Goal: Transaction & Acquisition: Purchase product/service

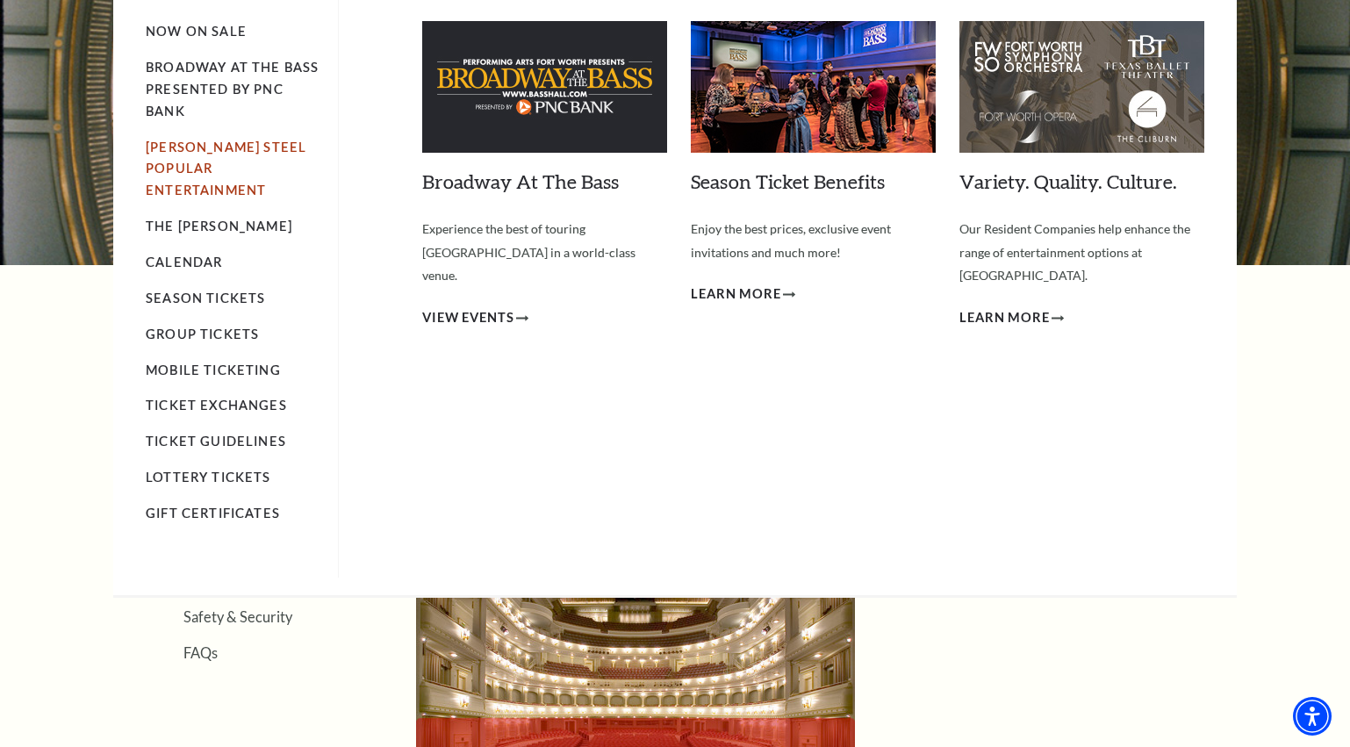
scroll to position [176, 0]
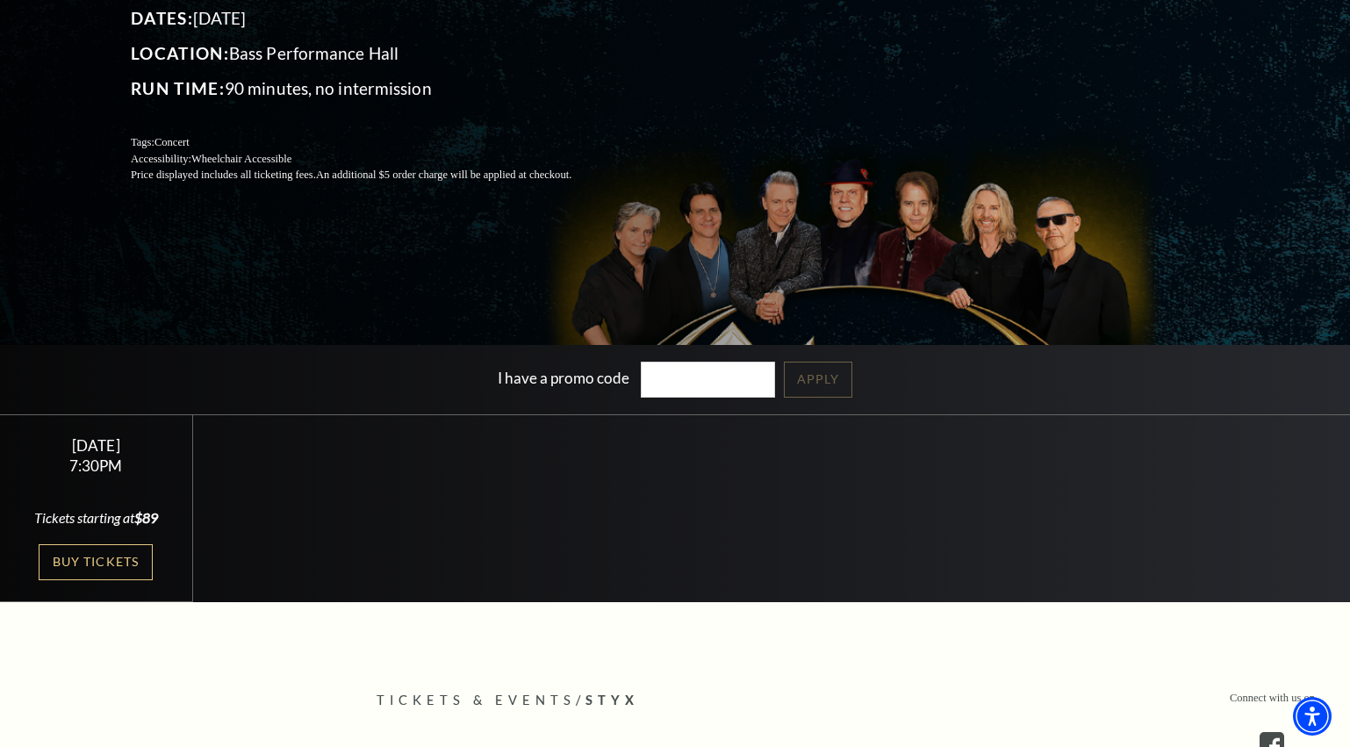
scroll to position [263, 0]
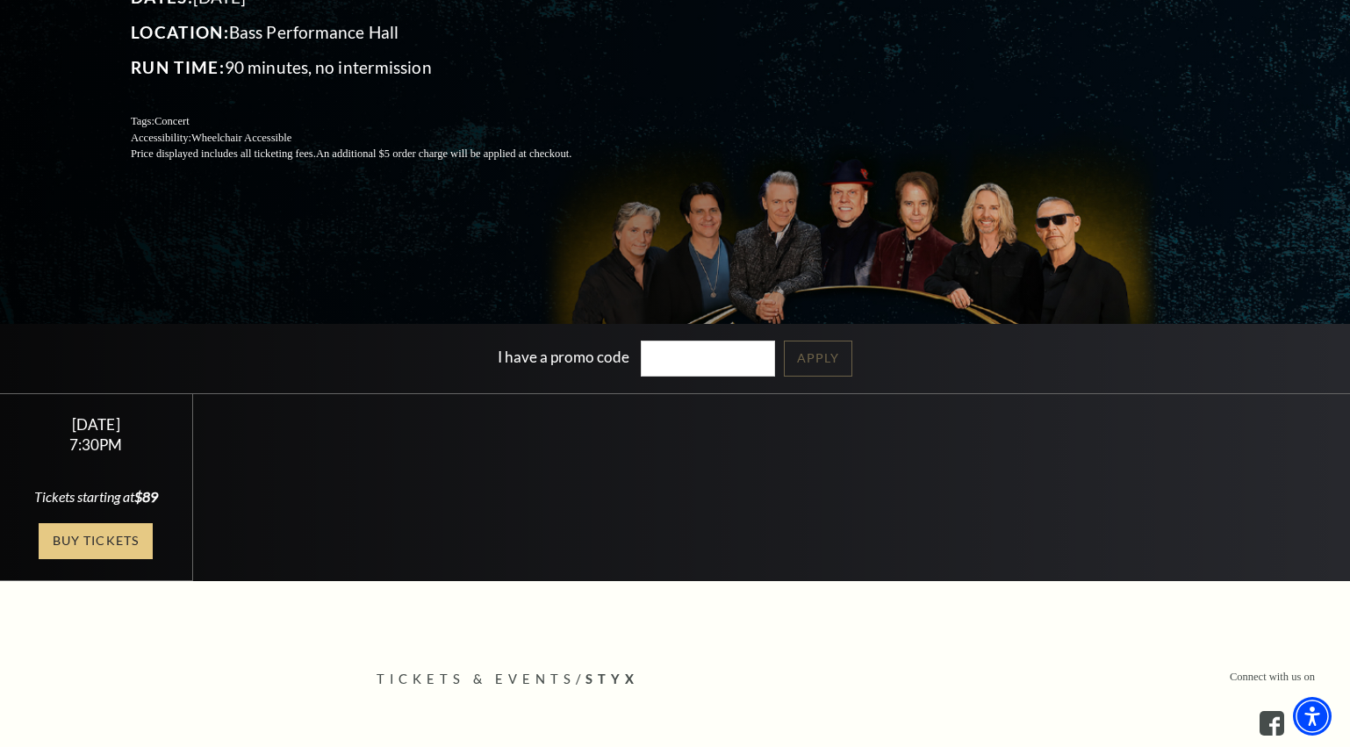
click at [111, 559] on link "Buy Tickets" at bounding box center [96, 541] width 114 height 36
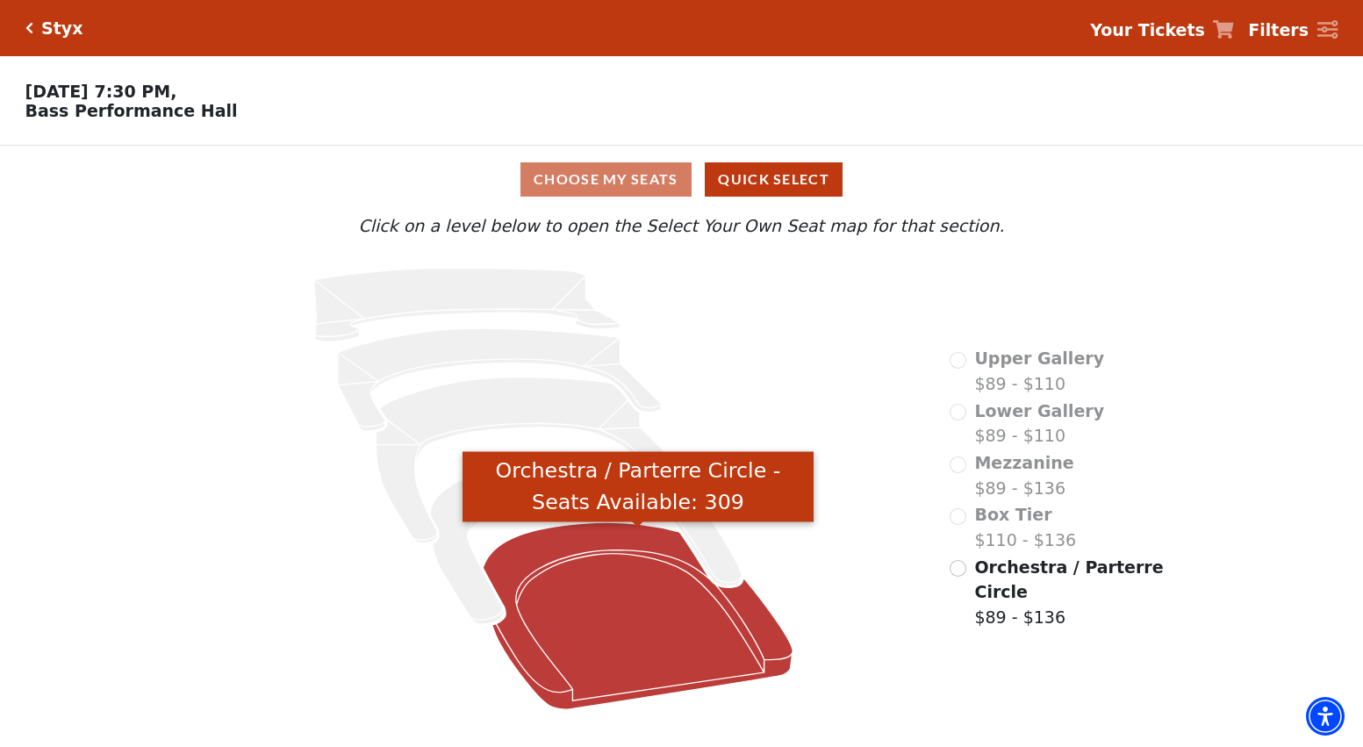
click at [628, 596] on icon "Orchestra / Parterre Circle - Seats Available: 309" at bounding box center [639, 615] width 310 height 187
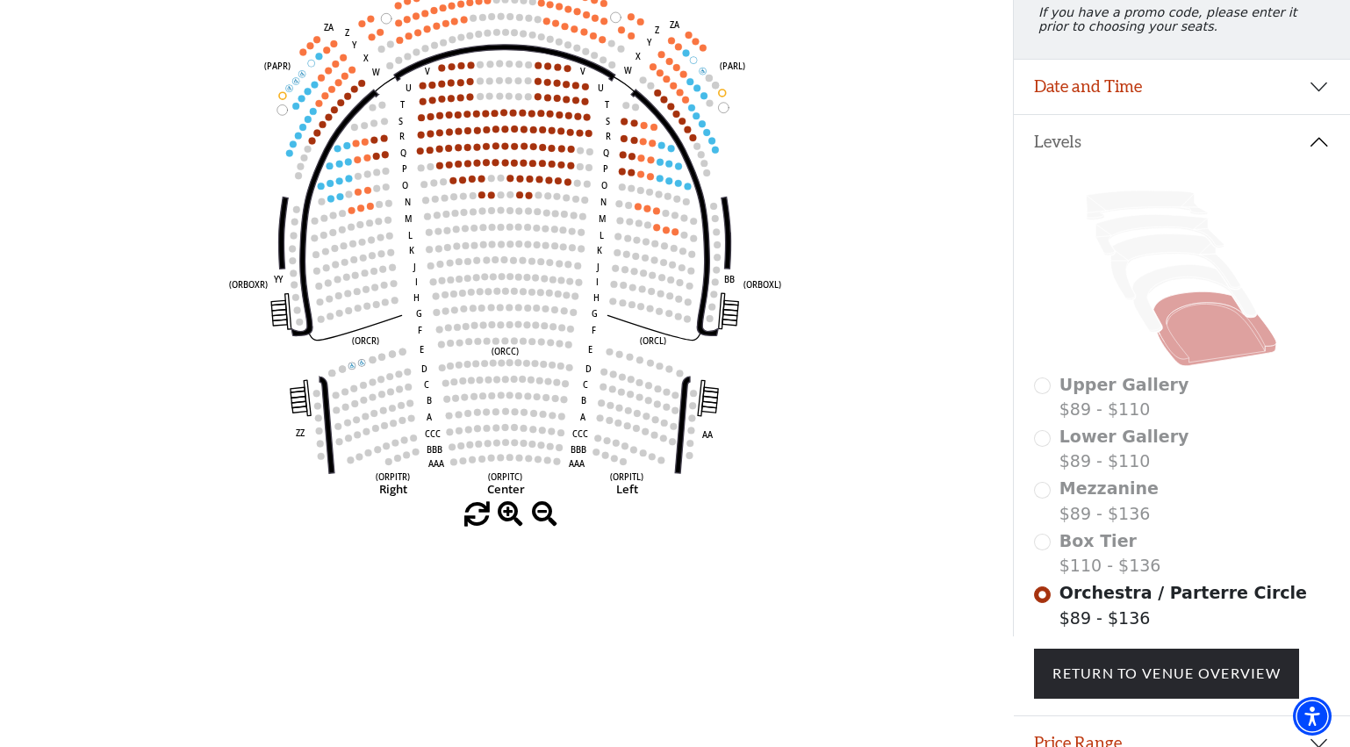
scroll to position [168, 0]
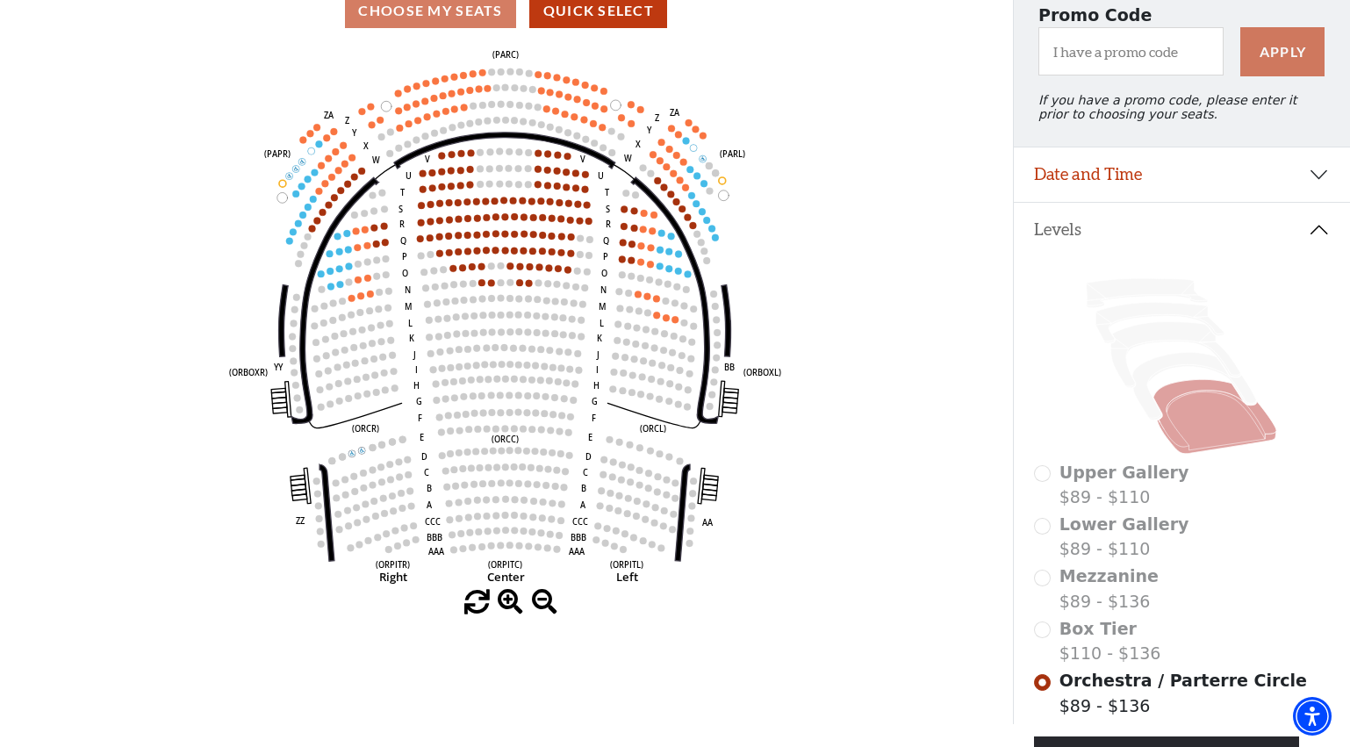
click at [1042, 642] on div "Box Tier $110 - $136" at bounding box center [1181, 641] width 295 height 50
click at [1037, 501] on div "Upper Gallery $89 - $110" at bounding box center [1181, 485] width 295 height 50
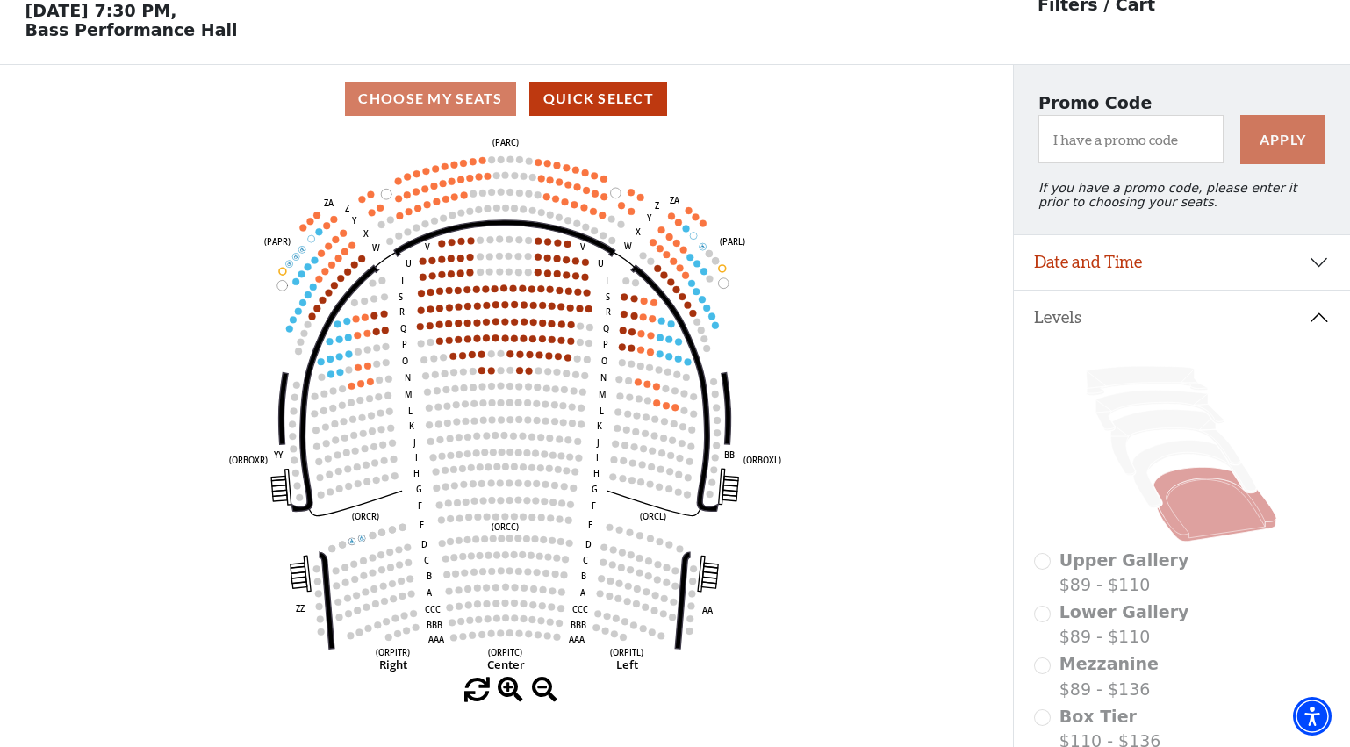
scroll to position [0, 0]
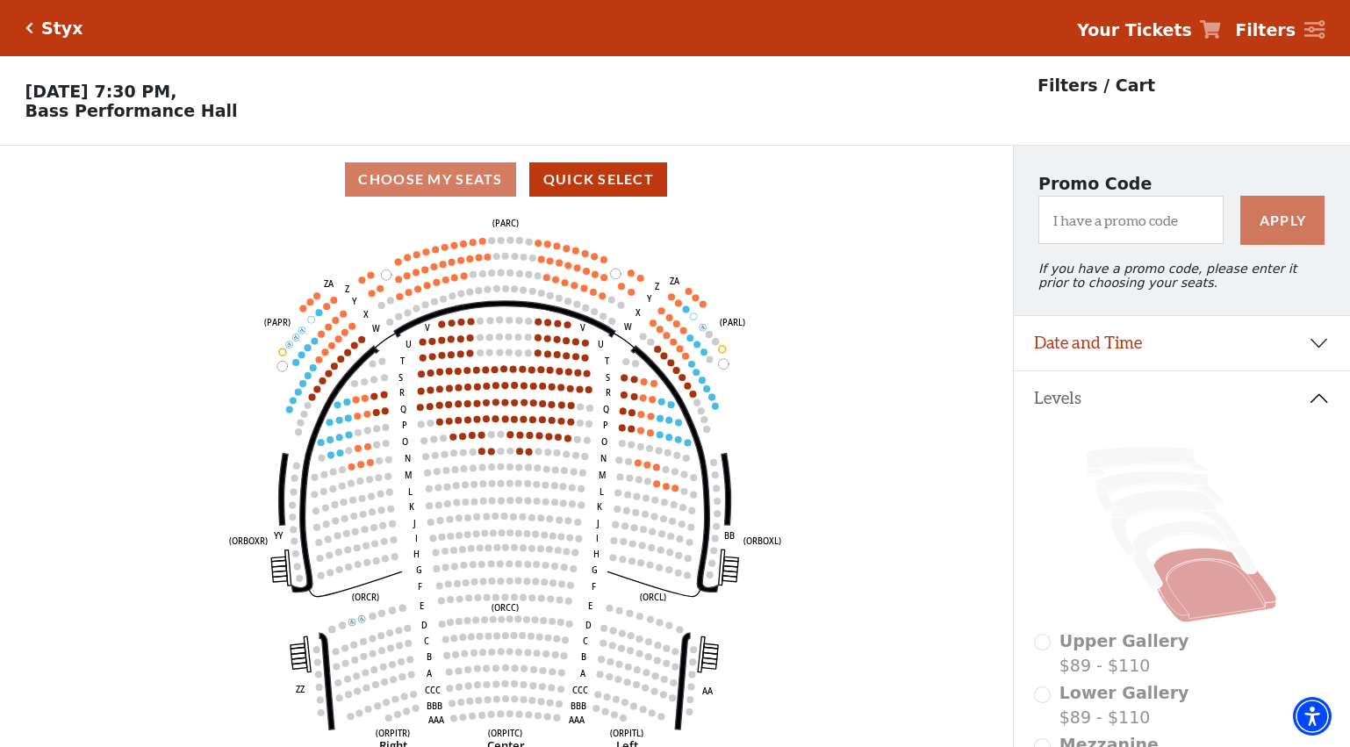
click at [472, 408] on icon "Left (ORPITL) Right (ORPITR) Center (ORPITC) ZZ AA YY BB ZA ZA (ORCL) (ORCR) (O…" at bounding box center [506, 485] width 911 height 545
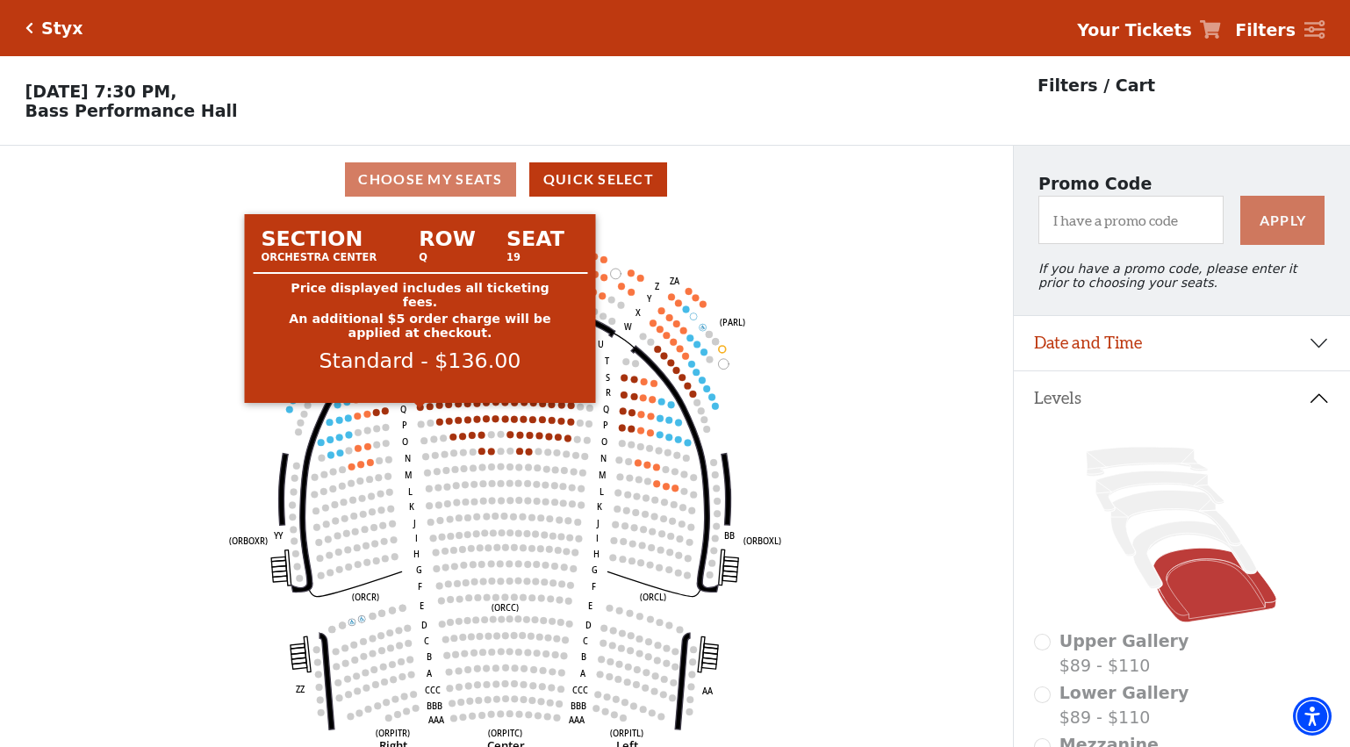
click at [418, 411] on circle at bounding box center [420, 407] width 7 height 7
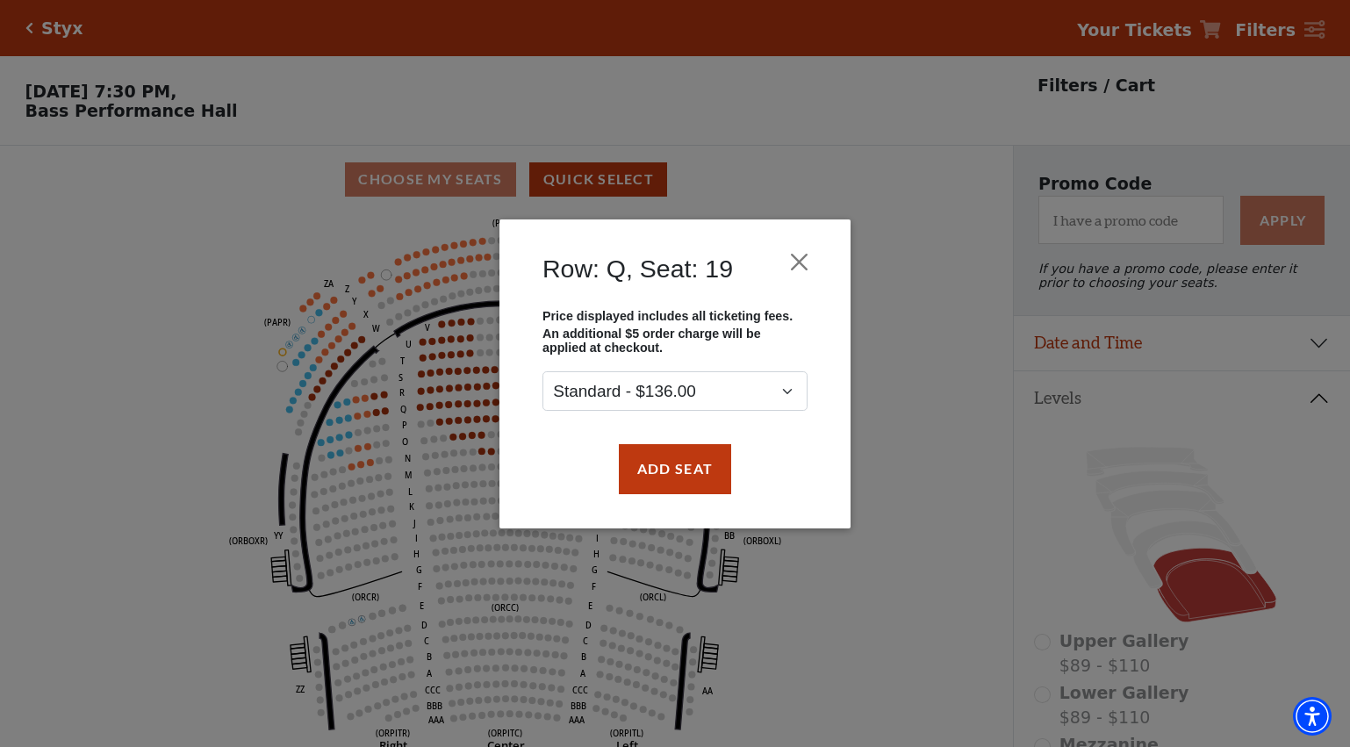
click at [379, 482] on div "Row: Q, Seat: 19 Price displayed includes all ticketing fees. An additional $5 …" at bounding box center [675, 373] width 1350 height 747
click at [808, 254] on button "Close" at bounding box center [799, 261] width 33 height 33
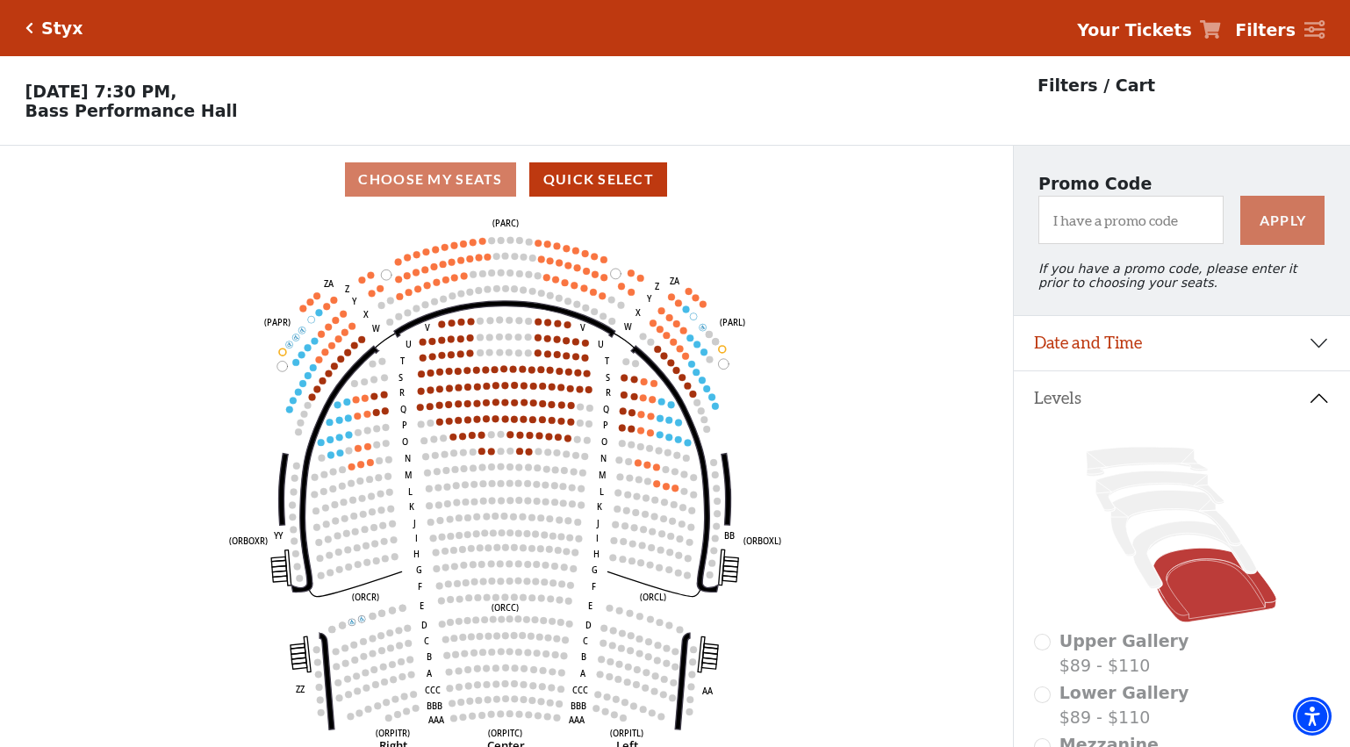
click at [414, 413] on icon "Left (ORPITL) Right (ORPITR) Center (ORPITC) ZZ AA YY BB ZA ZA (ORCL) (ORCR) (O…" at bounding box center [506, 485] width 911 height 545
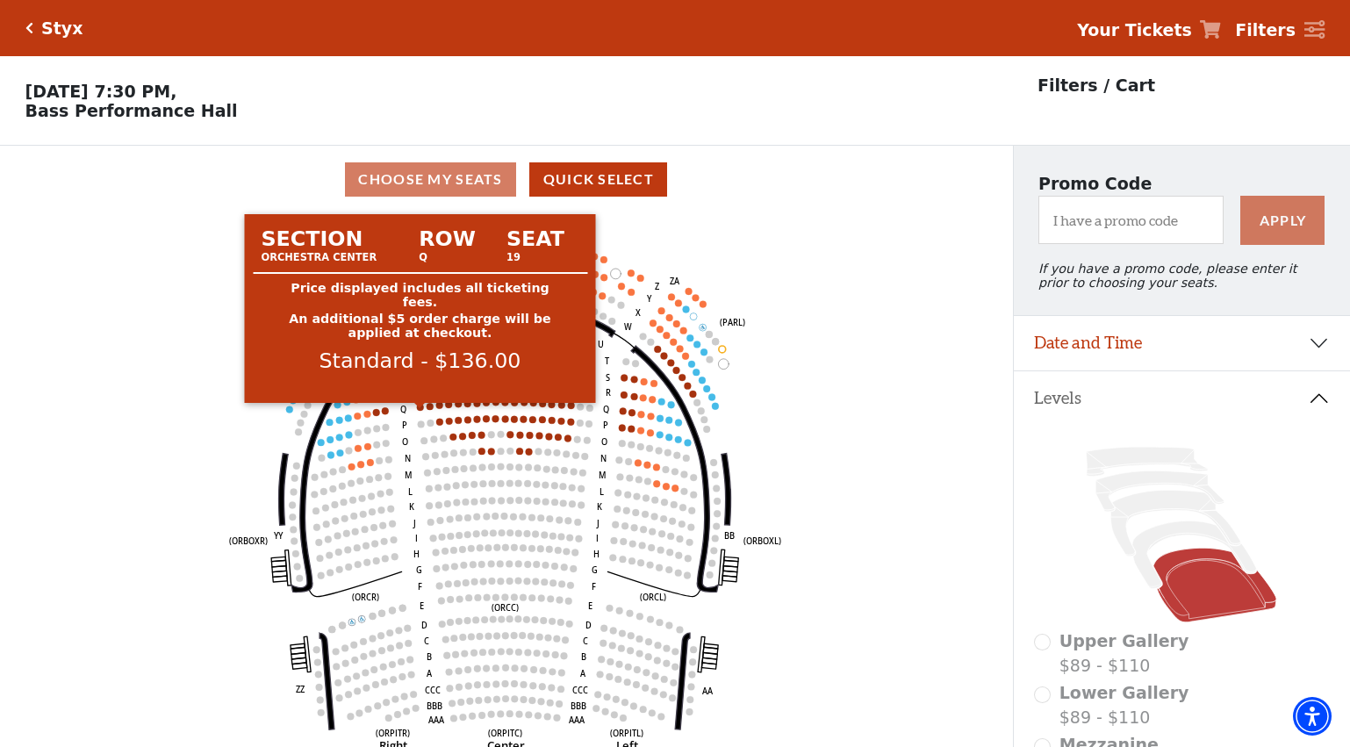
click at [418, 411] on circle at bounding box center [420, 407] width 7 height 7
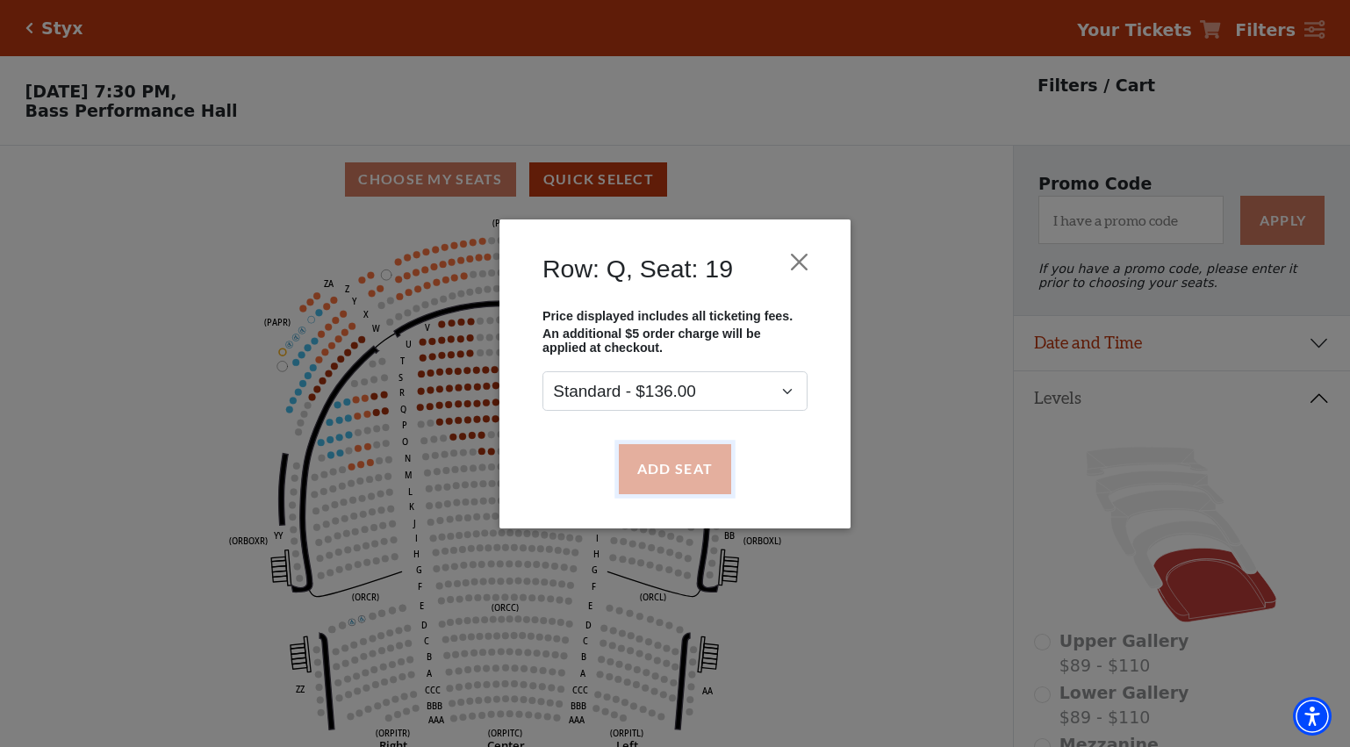
click at [667, 458] on button "Add Seat" at bounding box center [675, 468] width 112 height 49
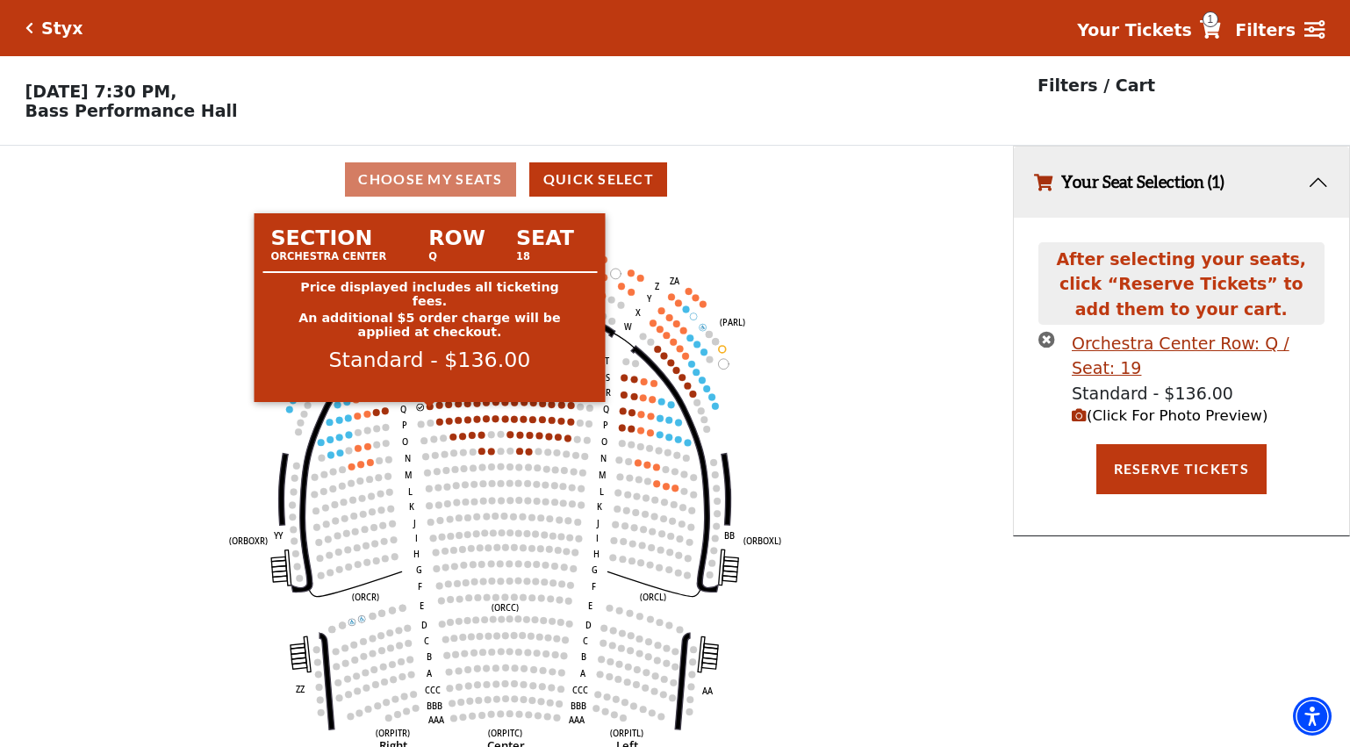
click at [431, 410] on circle at bounding box center [429, 406] width 7 height 7
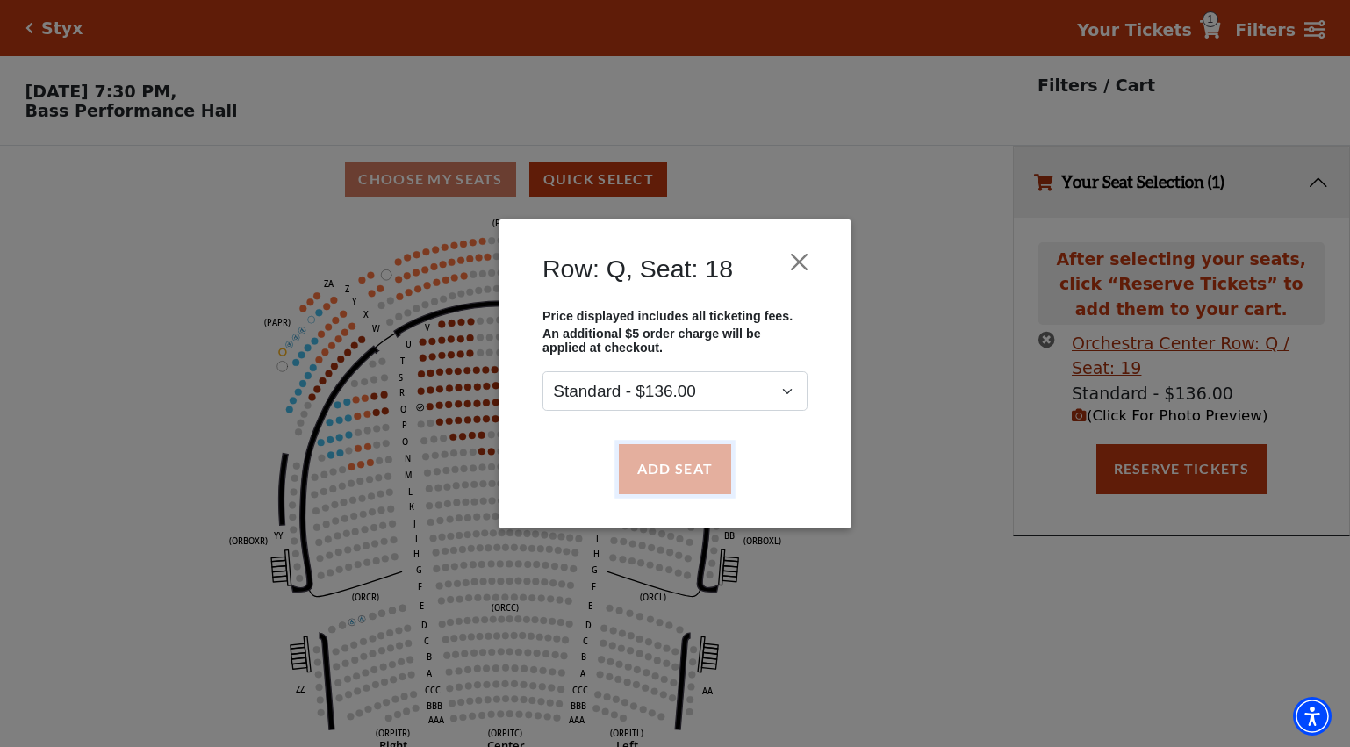
click at [661, 479] on button "Add Seat" at bounding box center [675, 468] width 112 height 49
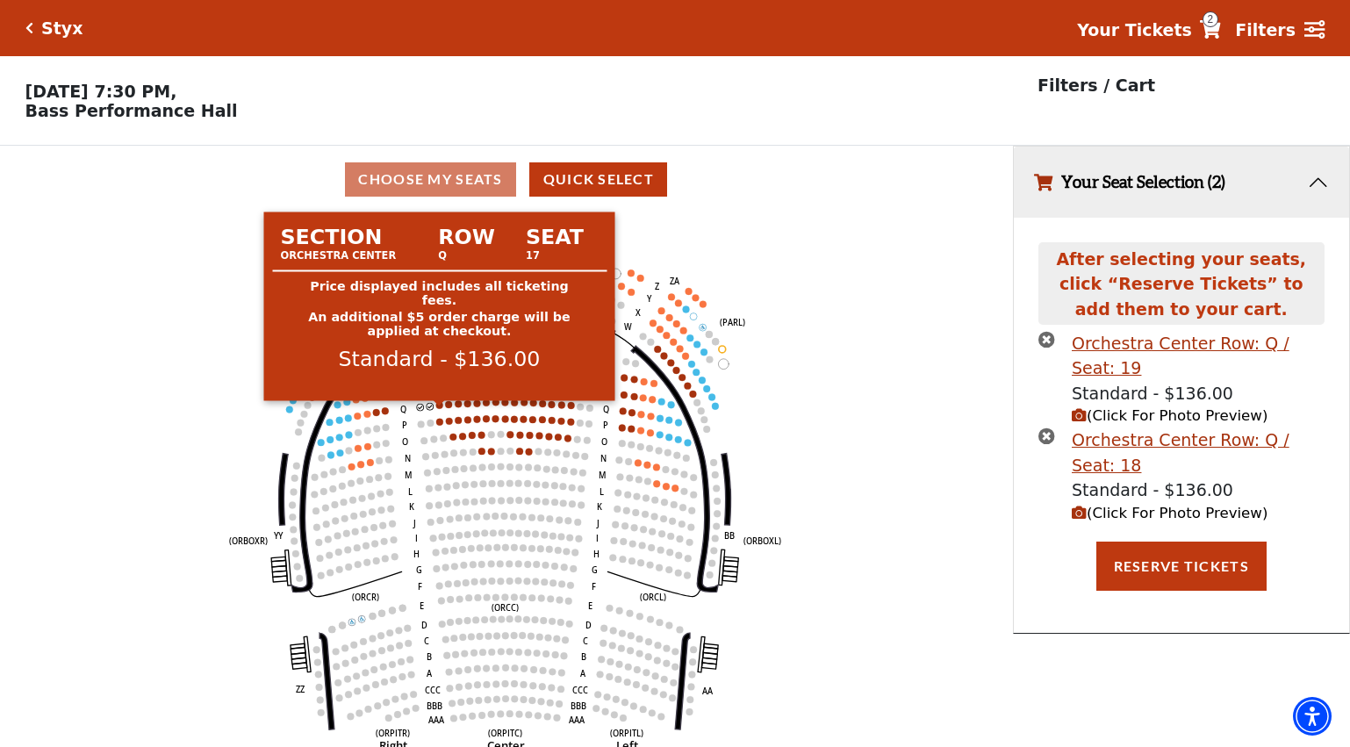
click at [436, 408] on circle at bounding box center [438, 404] width 7 height 7
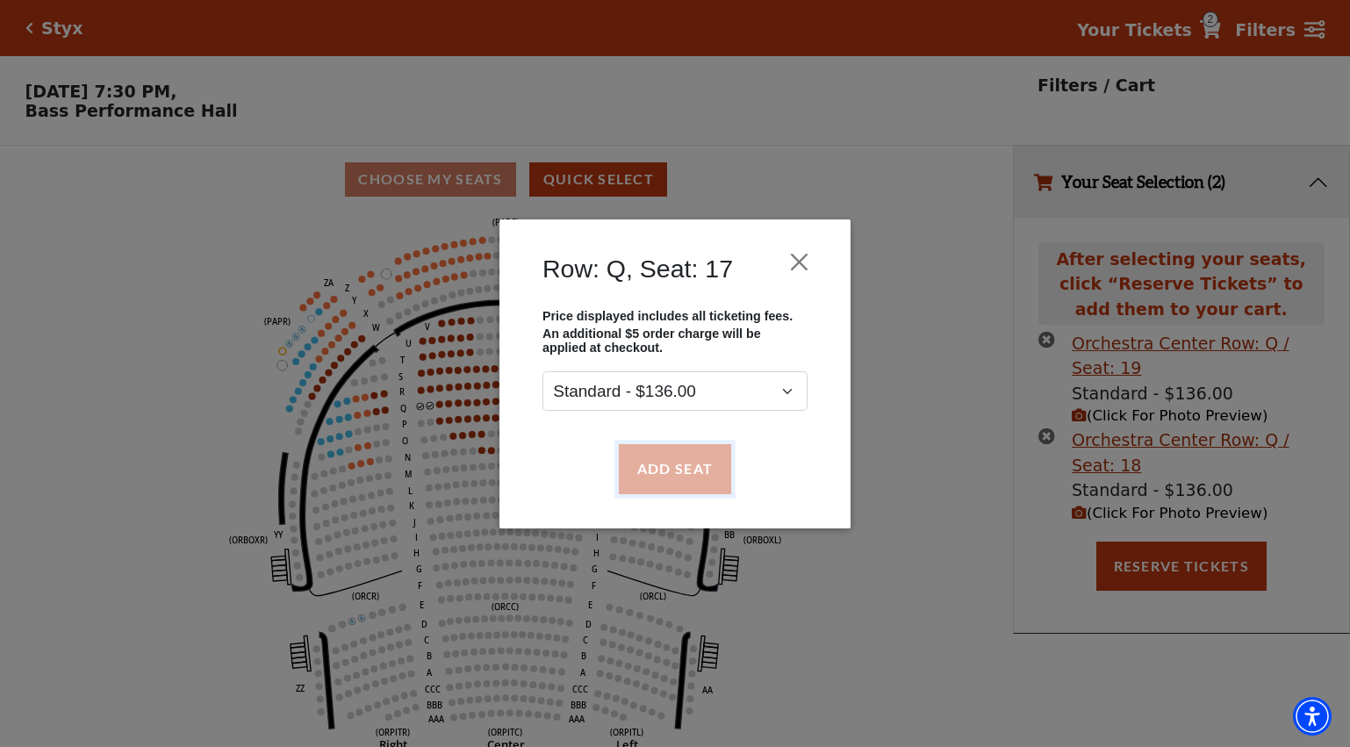
click at [628, 477] on button "Add Seat" at bounding box center [675, 468] width 112 height 49
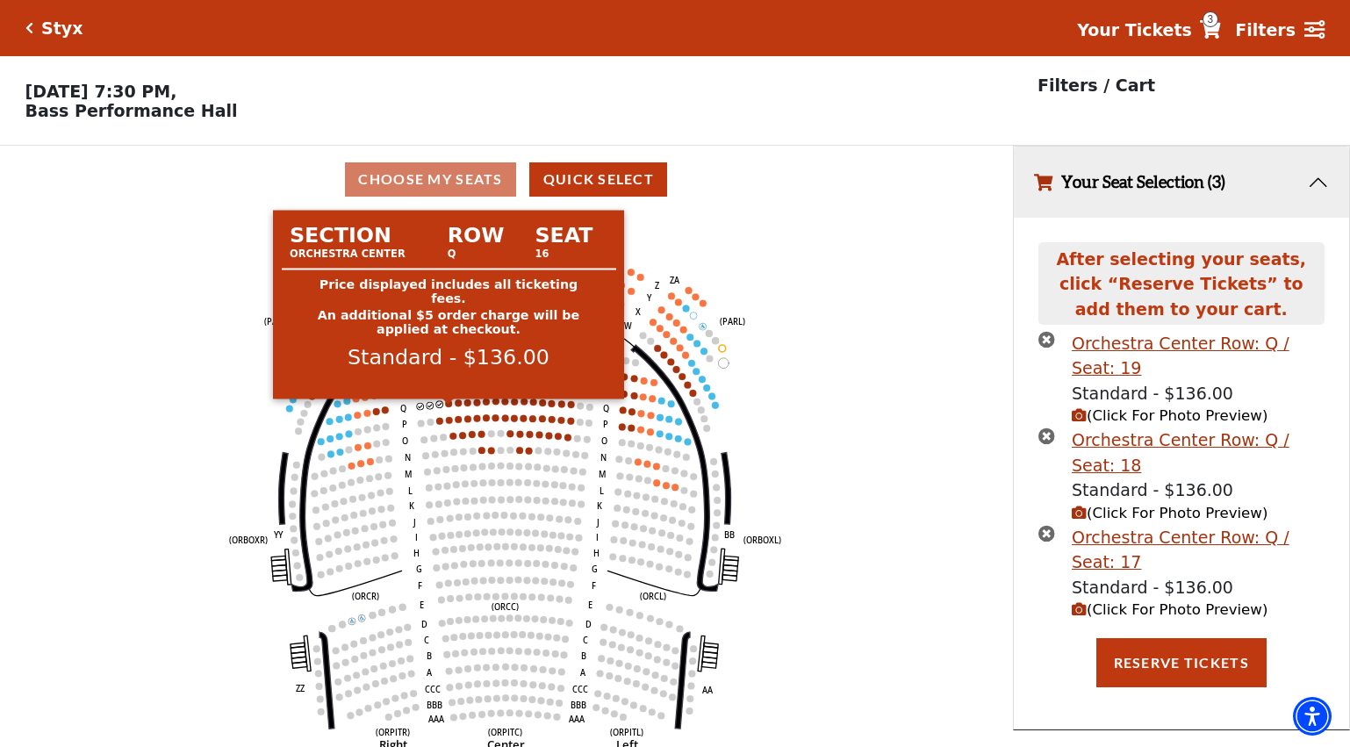
click at [450, 407] on circle at bounding box center [448, 403] width 7 height 7
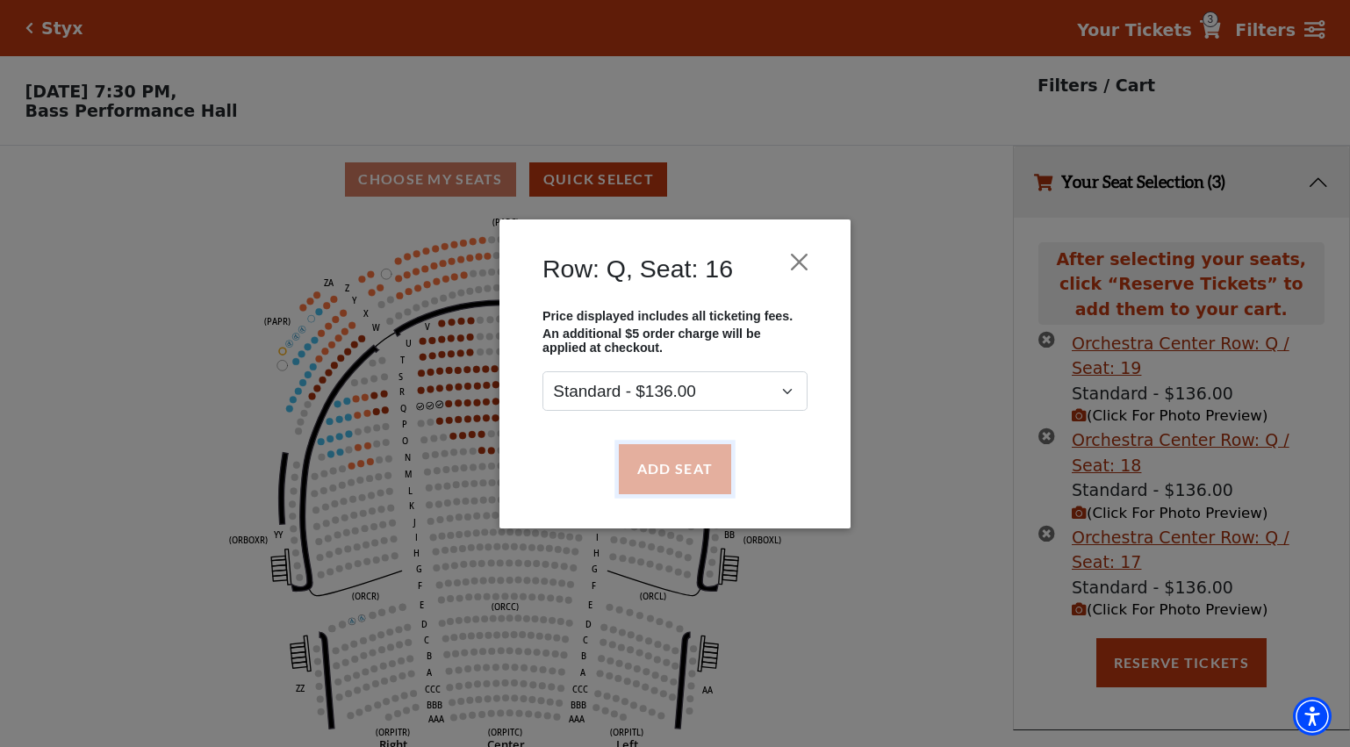
click at [662, 468] on button "Add Seat" at bounding box center [675, 468] width 112 height 49
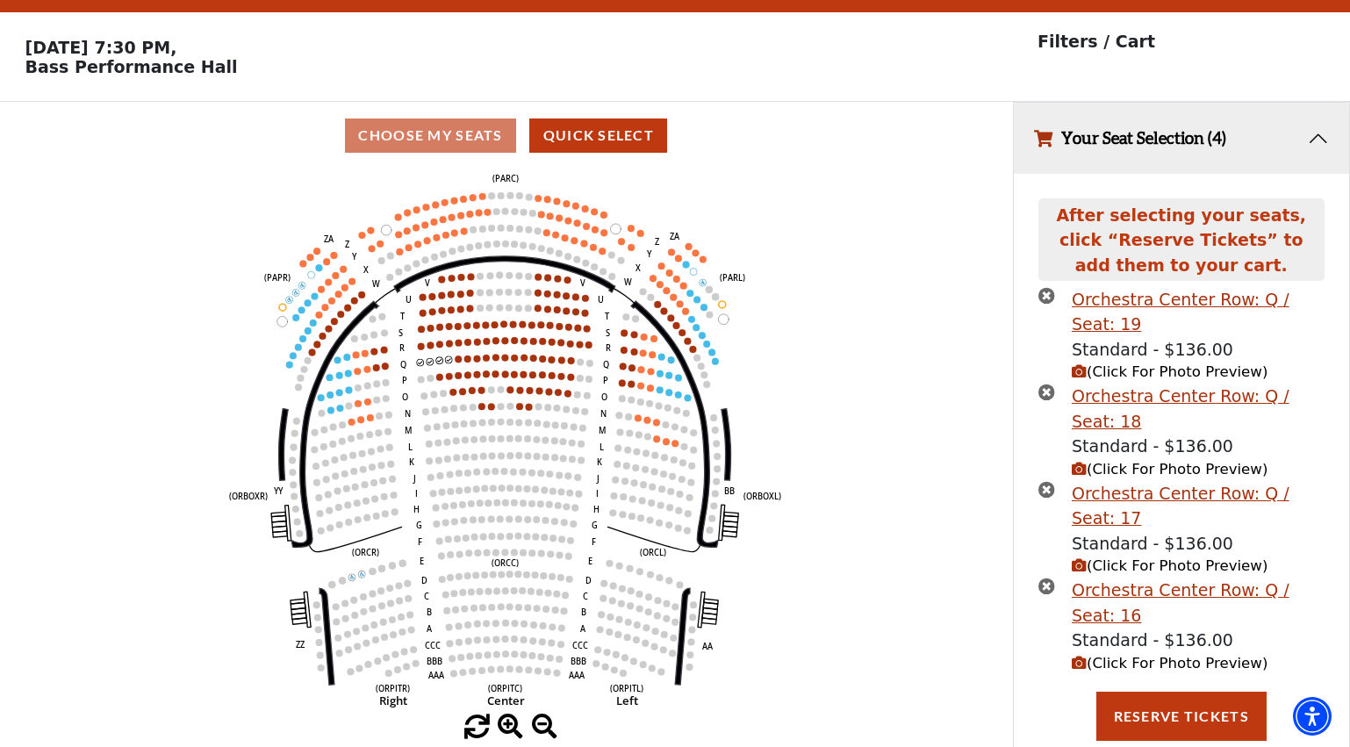
scroll to position [86, 0]
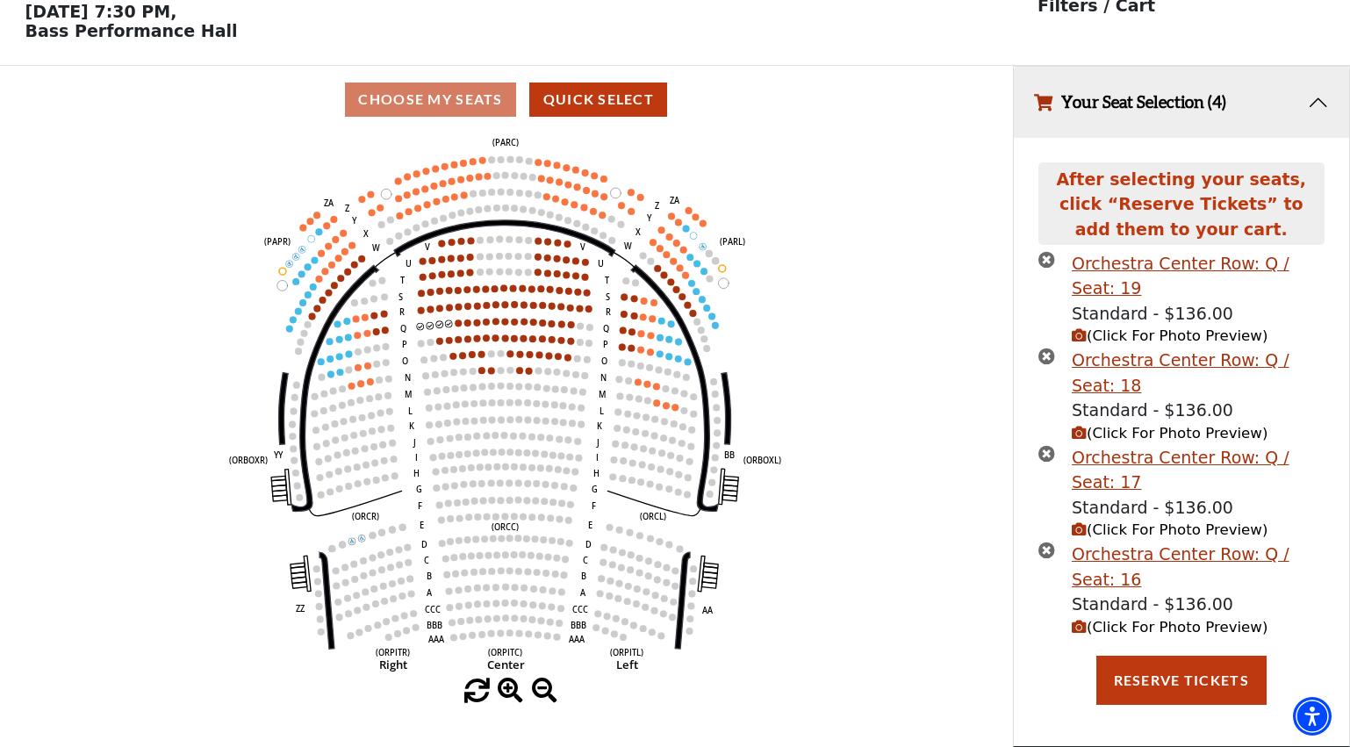
click at [1182, 625] on span "(Click For Photo Preview)" at bounding box center [1169, 627] width 196 height 17
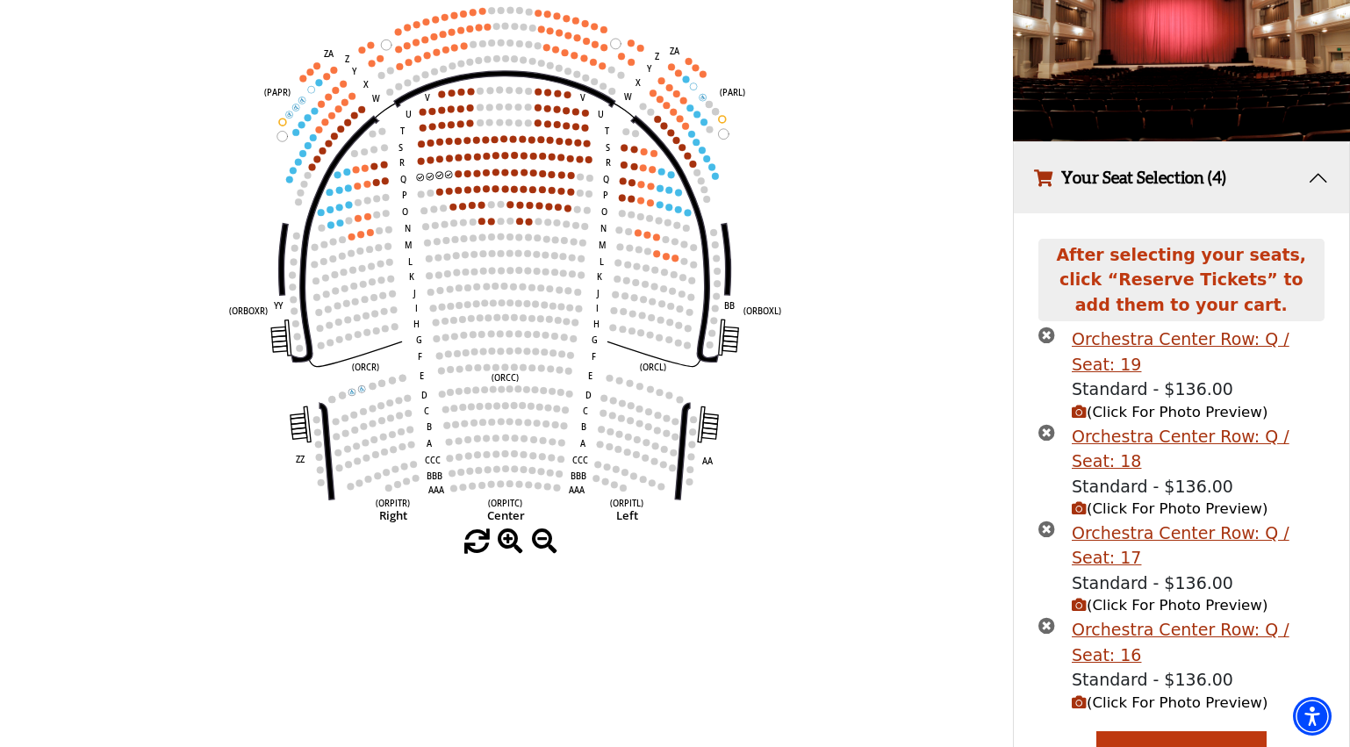
scroll to position [262, 0]
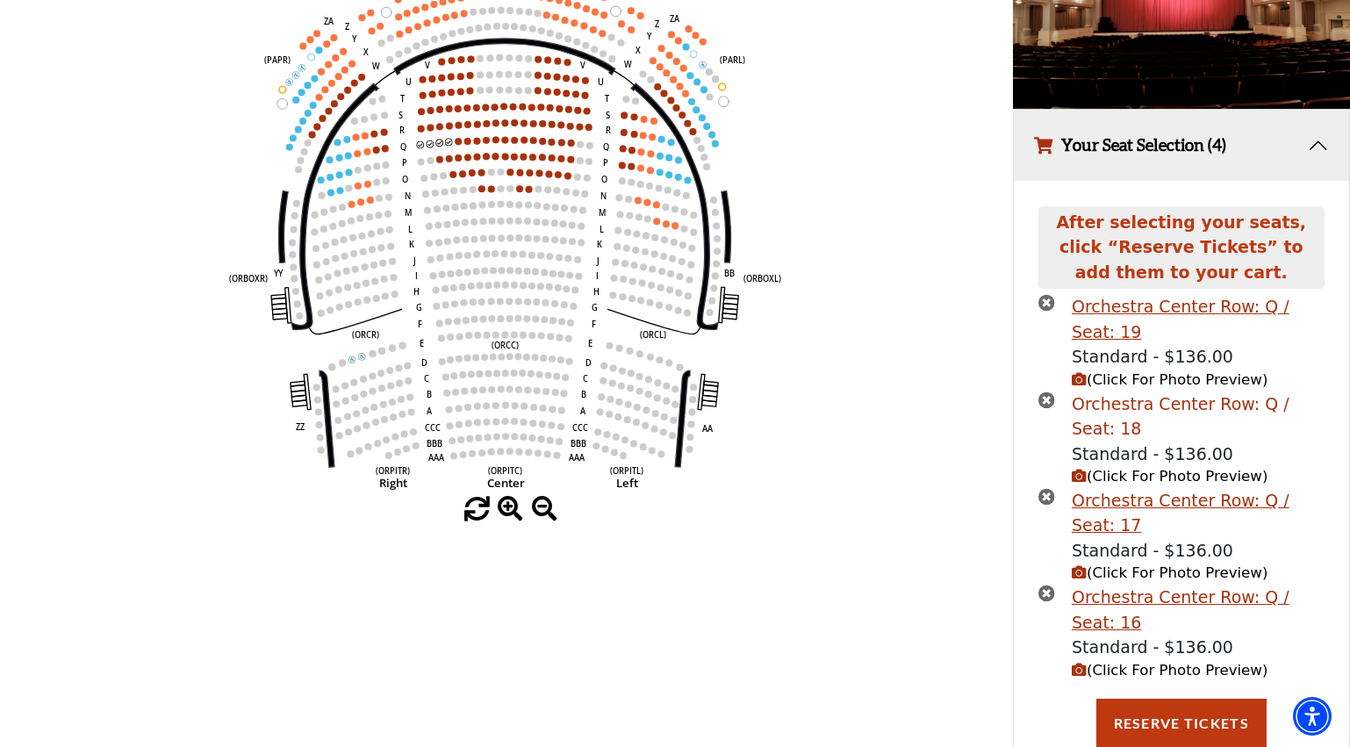
click at [1160, 406] on div "Orchestra Center Row: Q / Seat: 18" at bounding box center [1197, 416] width 253 height 50
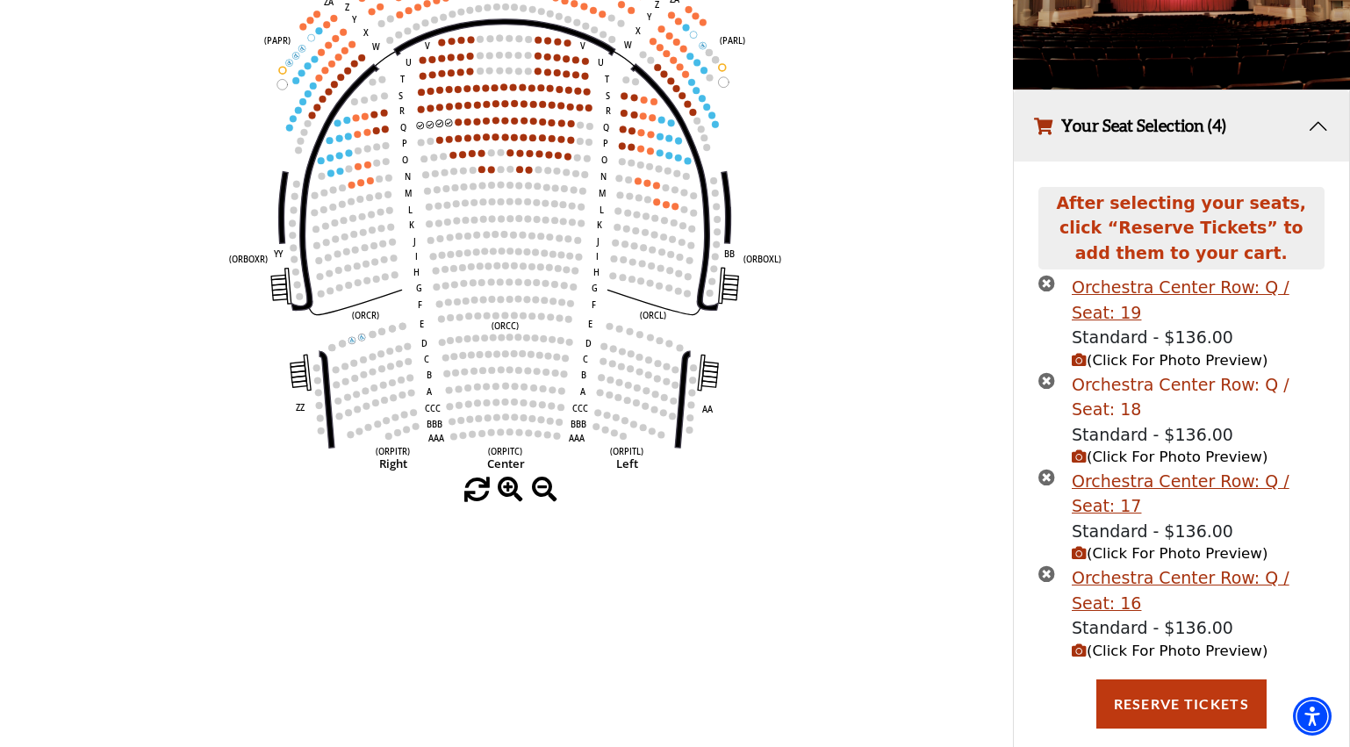
scroll to position [311, 0]
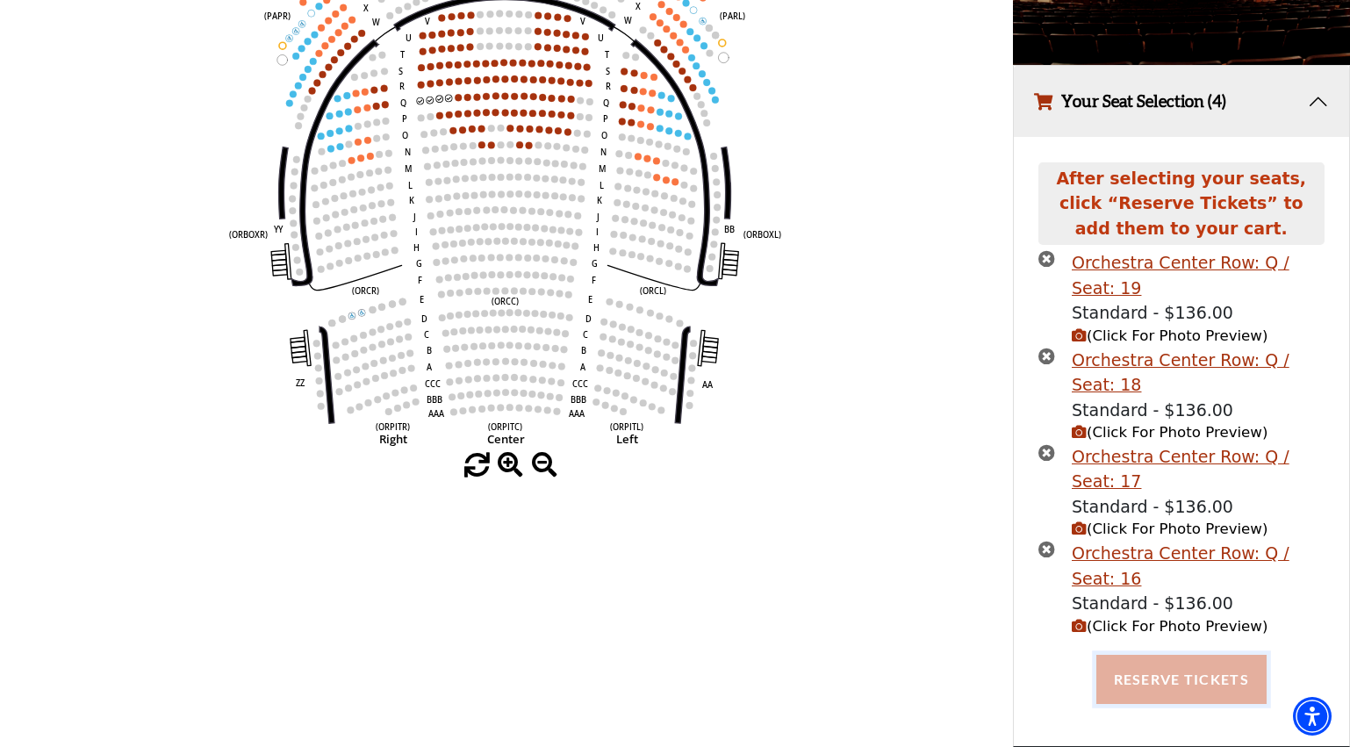
click at [1197, 679] on button "Reserve Tickets" at bounding box center [1181, 679] width 170 height 49
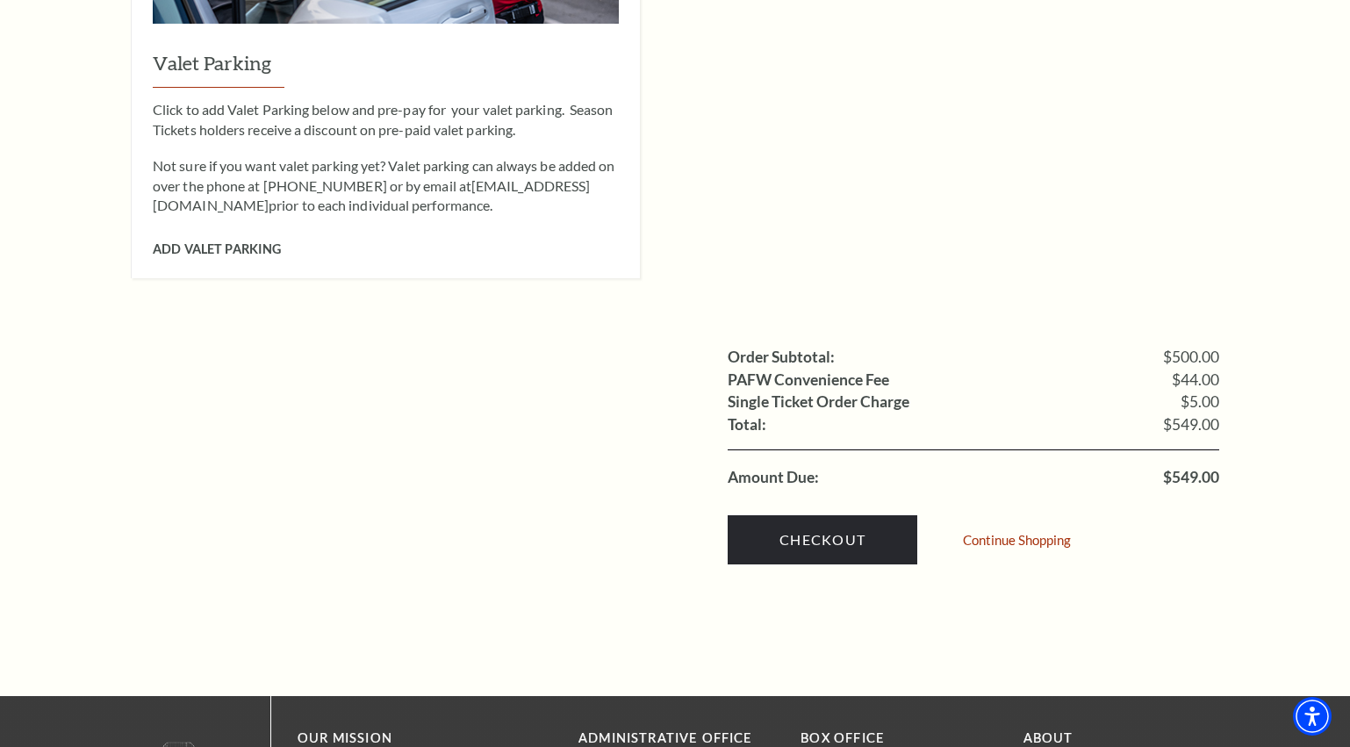
scroll to position [1667, 0]
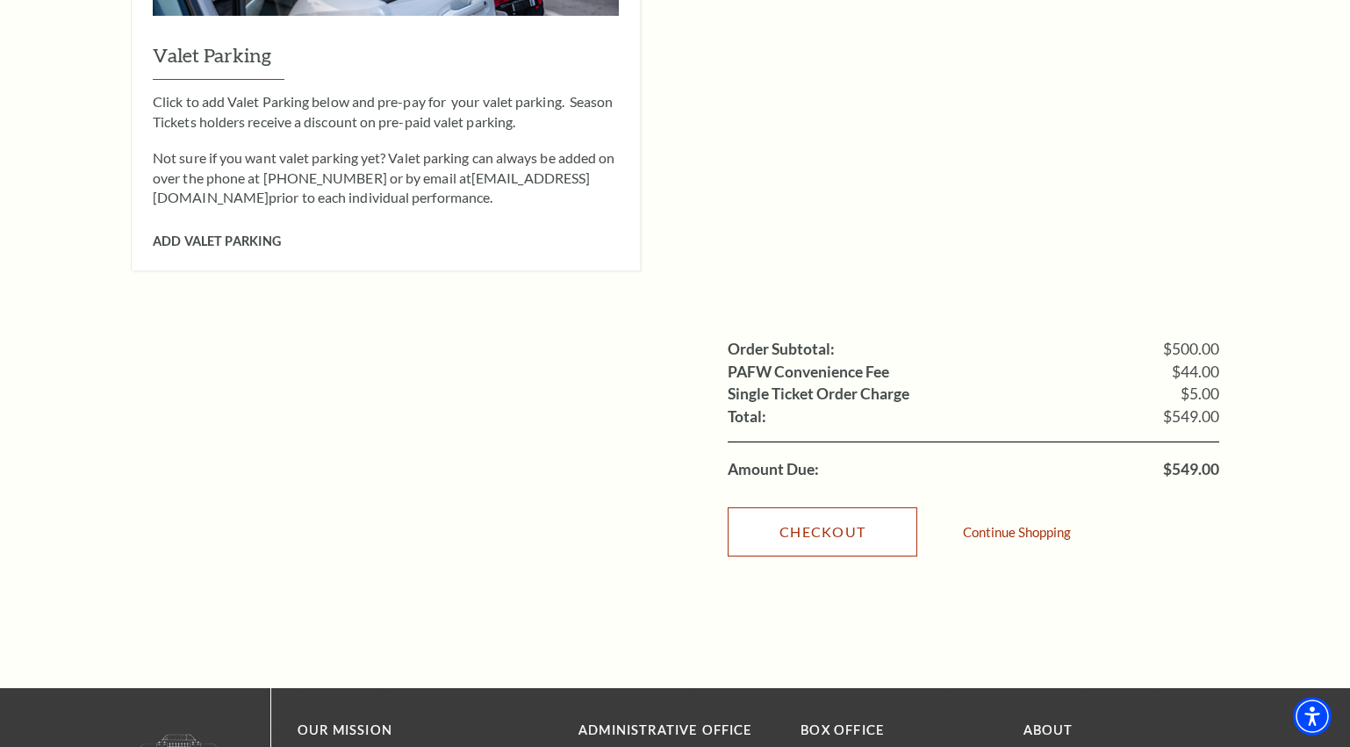
click at [805, 512] on link "Checkout" at bounding box center [822, 531] width 190 height 49
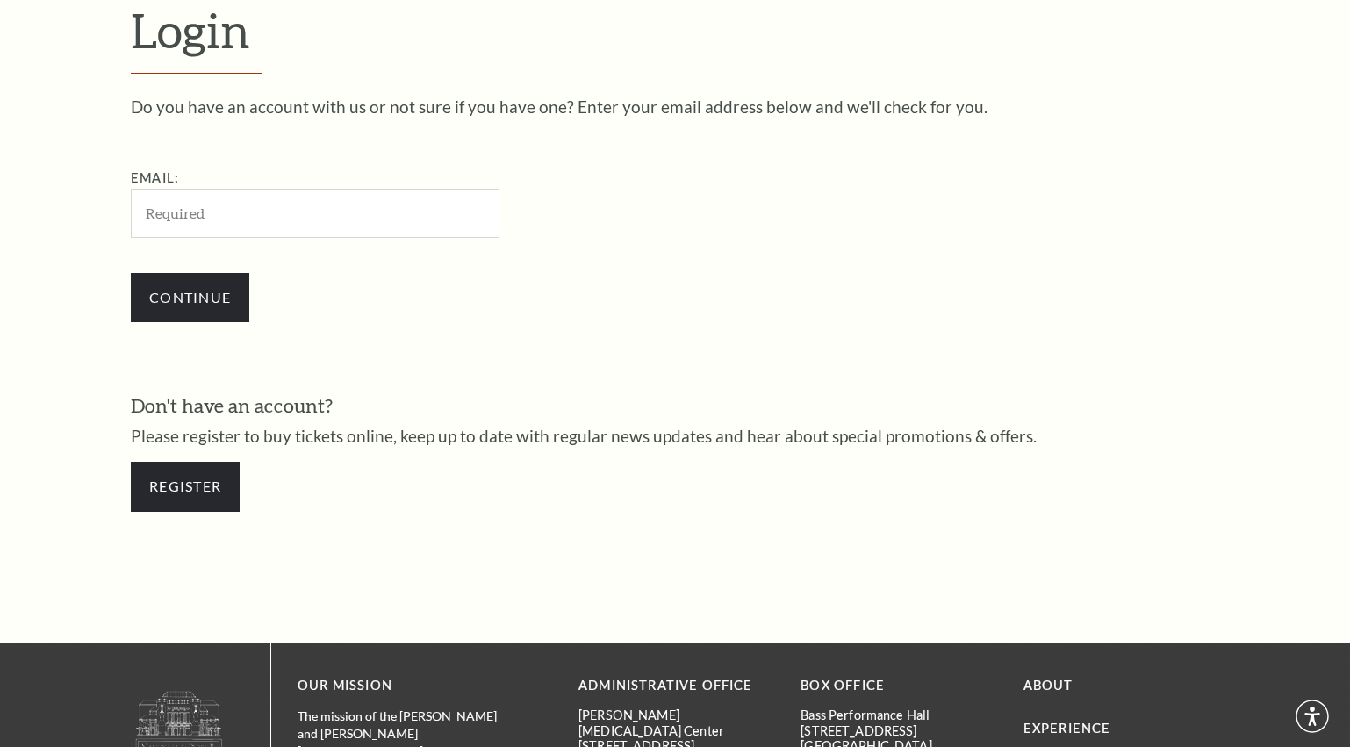
scroll to position [523, 0]
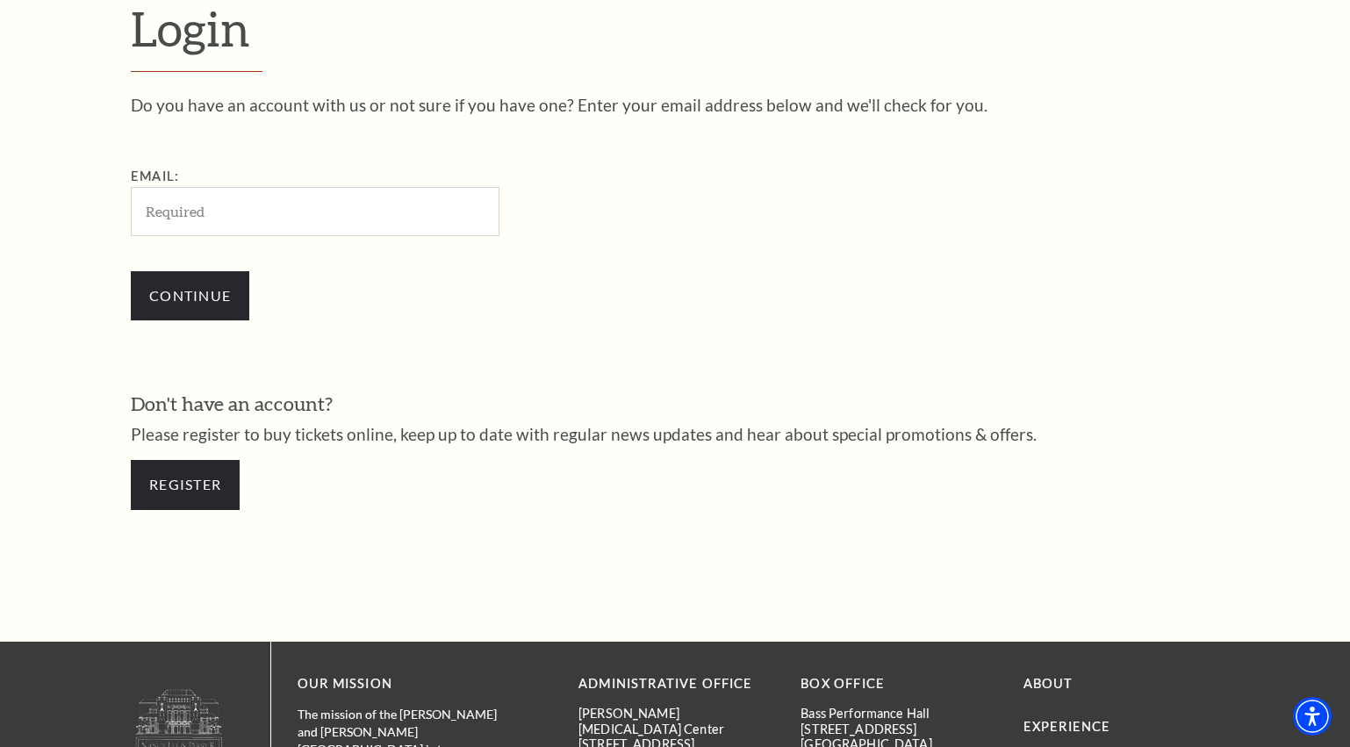
click at [300, 210] on input "Email:" at bounding box center [315, 211] width 369 height 48
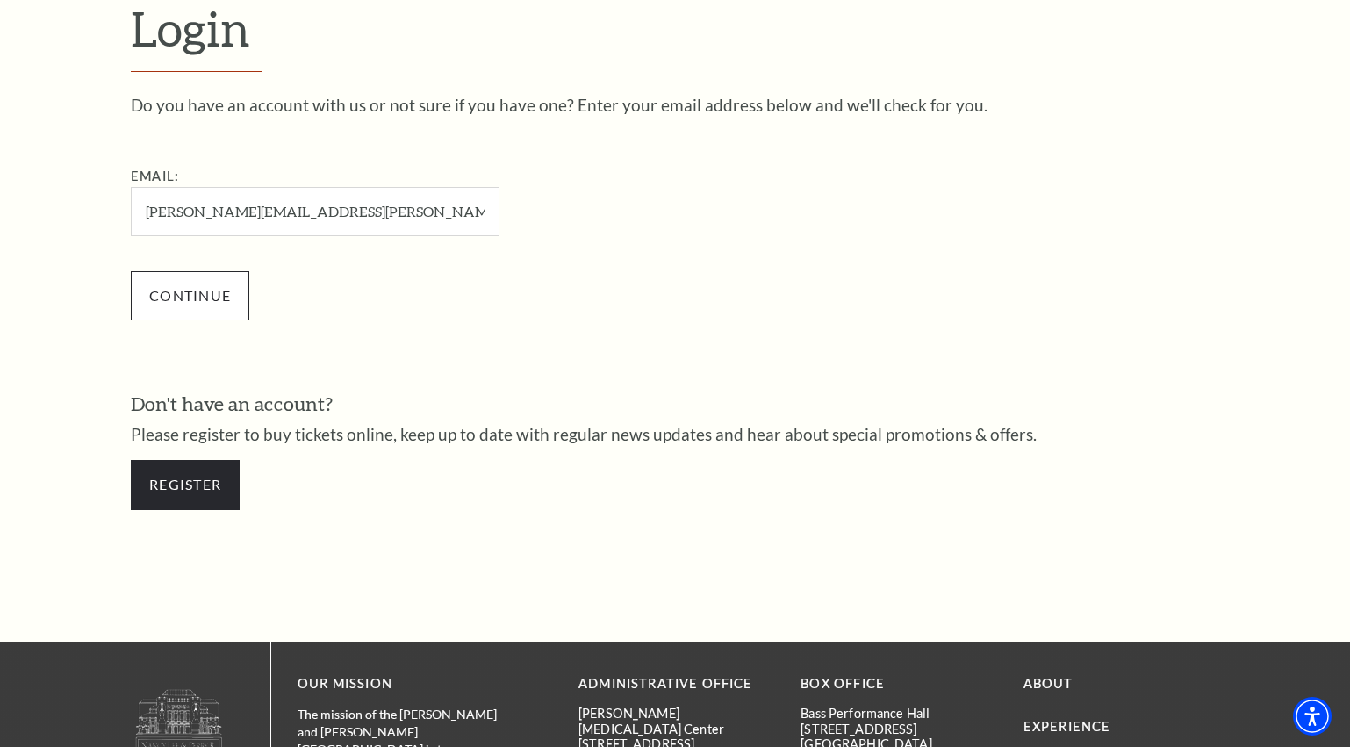
type input "[PERSON_NAME][EMAIL_ADDRESS][PERSON_NAME][DOMAIN_NAME]"
click at [188, 303] on input "Continue" at bounding box center [190, 295] width 118 height 49
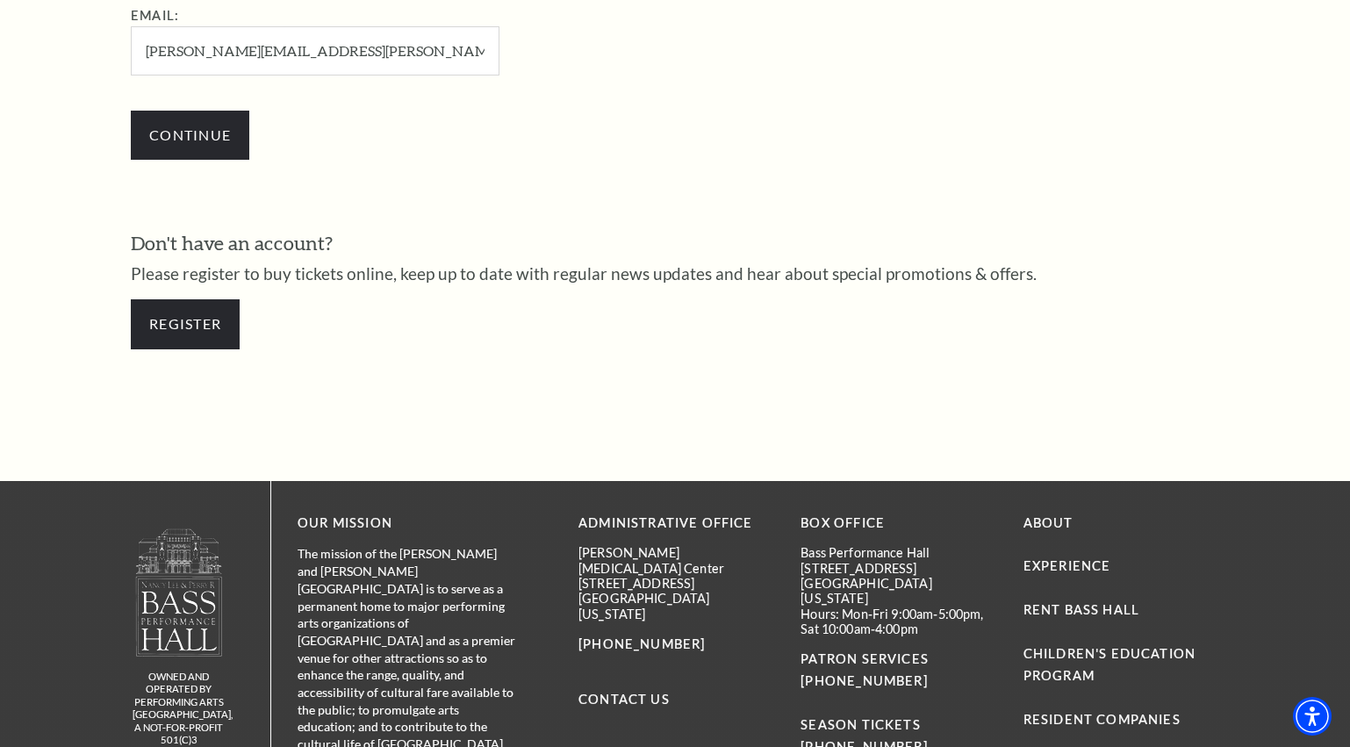
scroll to position [790, 0]
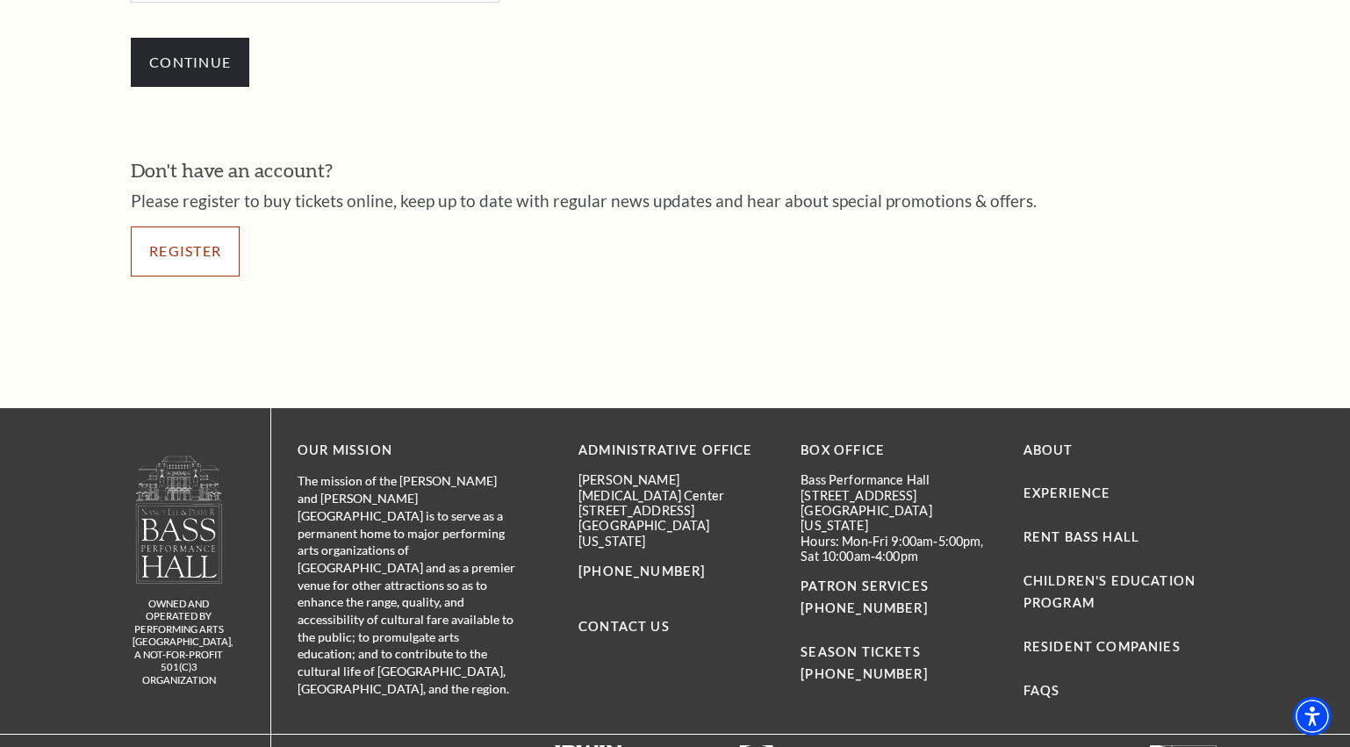
click at [195, 237] on link "Register" at bounding box center [185, 250] width 109 height 49
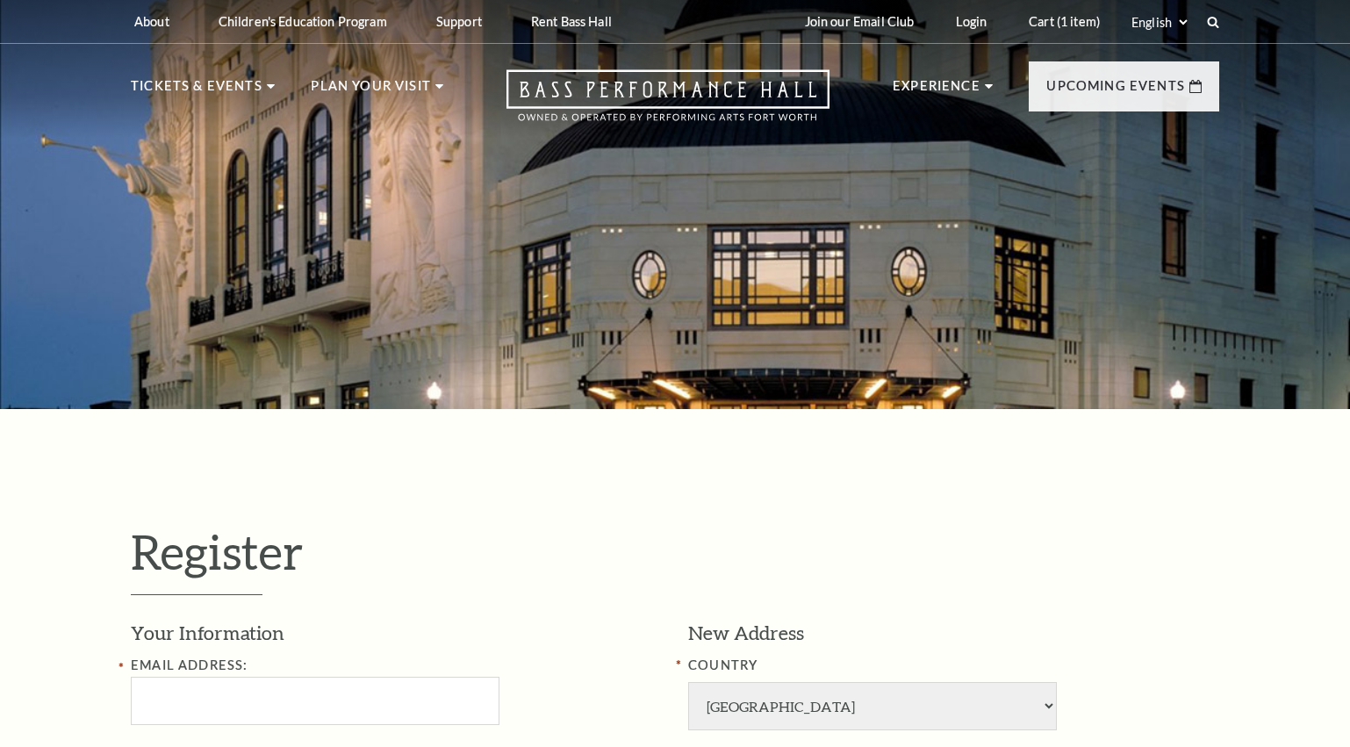
select select "1"
select select "TX"
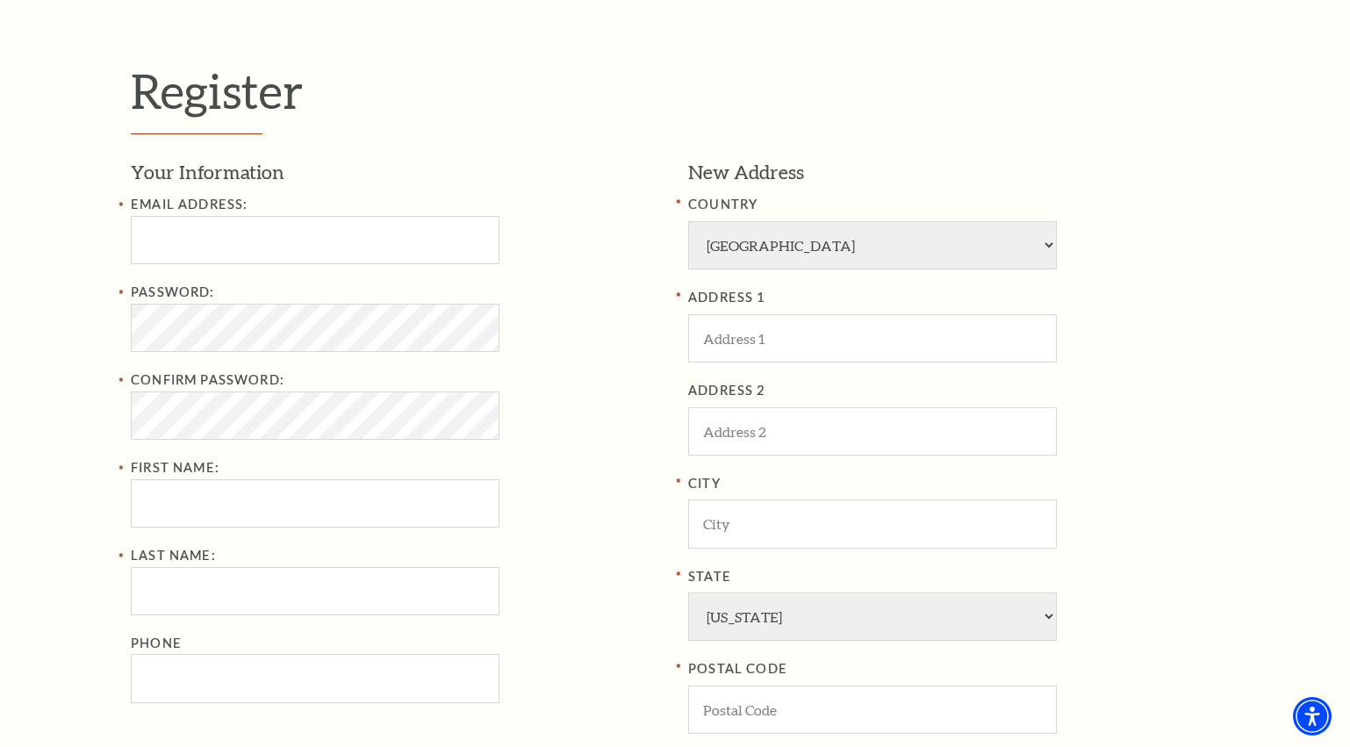
scroll to position [527, 0]
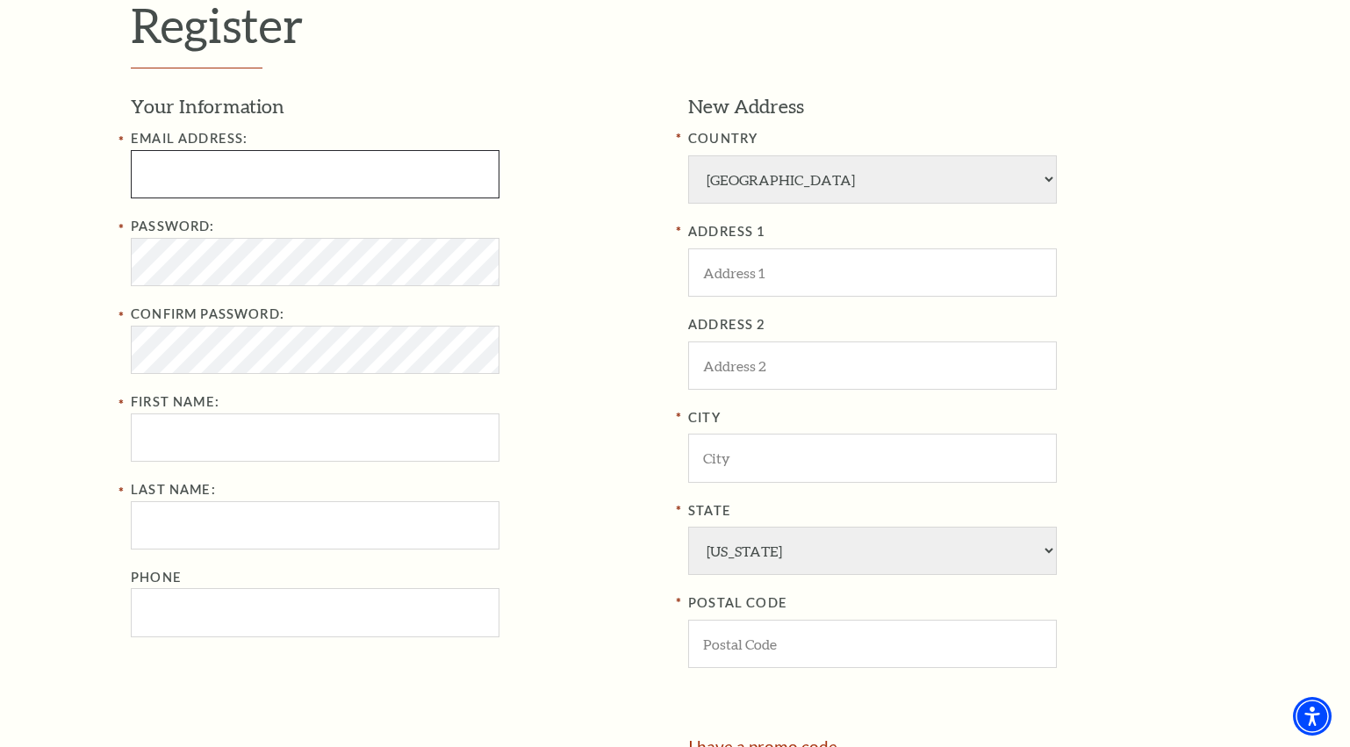
click at [191, 178] on input "Email Address:" at bounding box center [315, 174] width 369 height 48
type input "mason.odom@me.com"
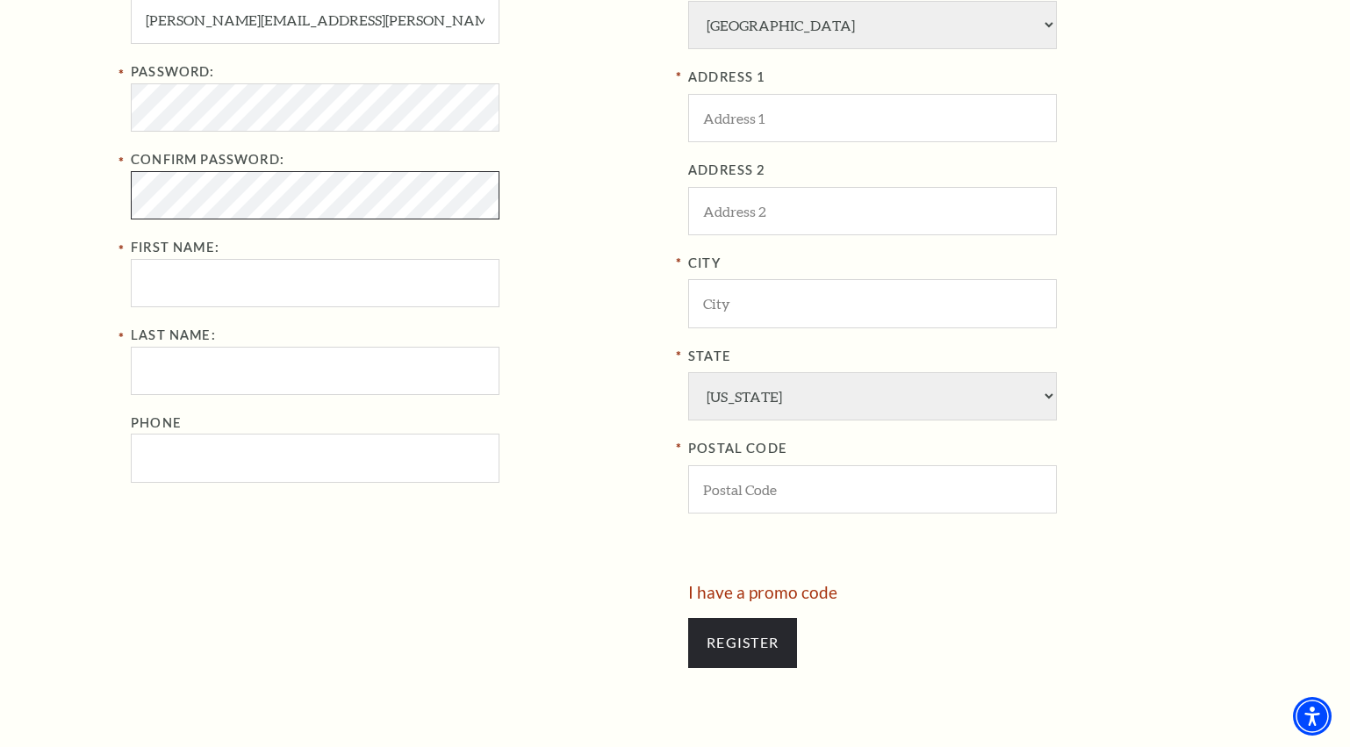
scroll to position [702, 0]
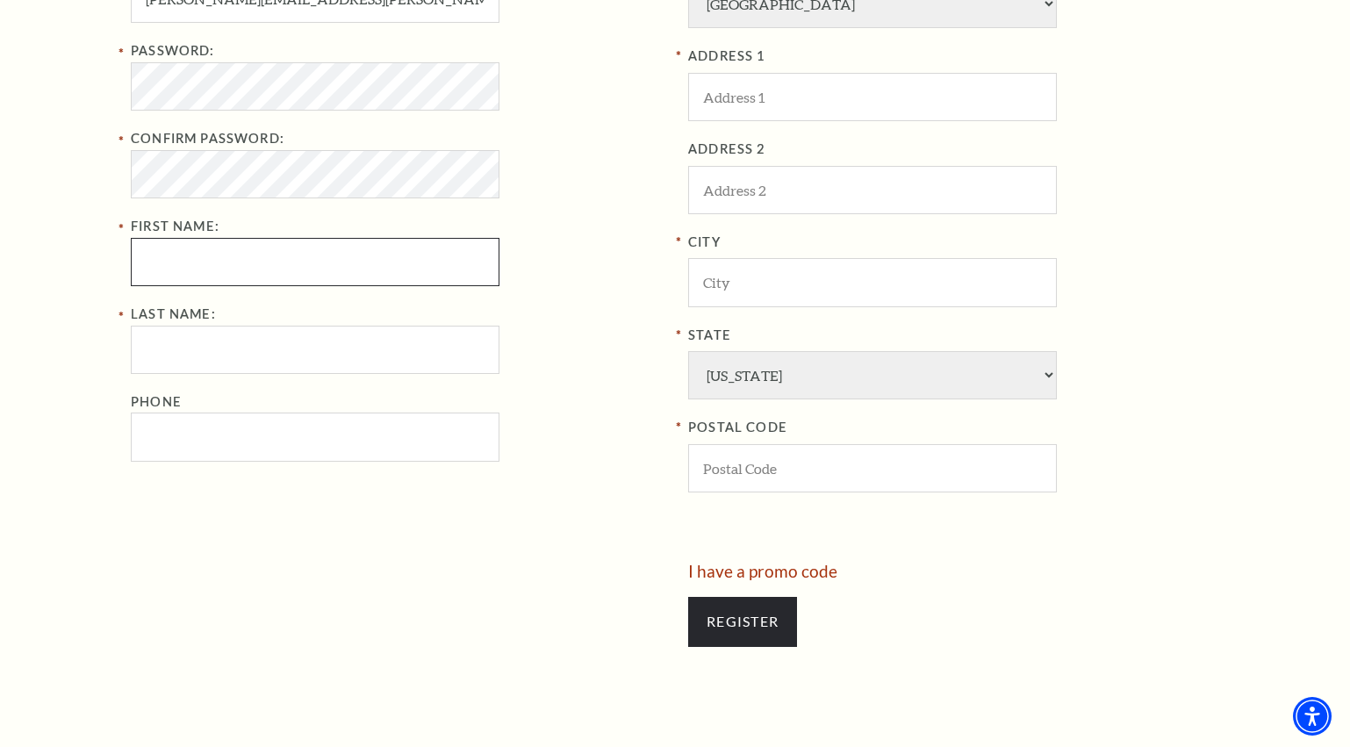
click at [219, 250] on input "First Name:" at bounding box center [315, 262] width 369 height 48
type input "MASON"
type input "ODOM"
type input "8179209591"
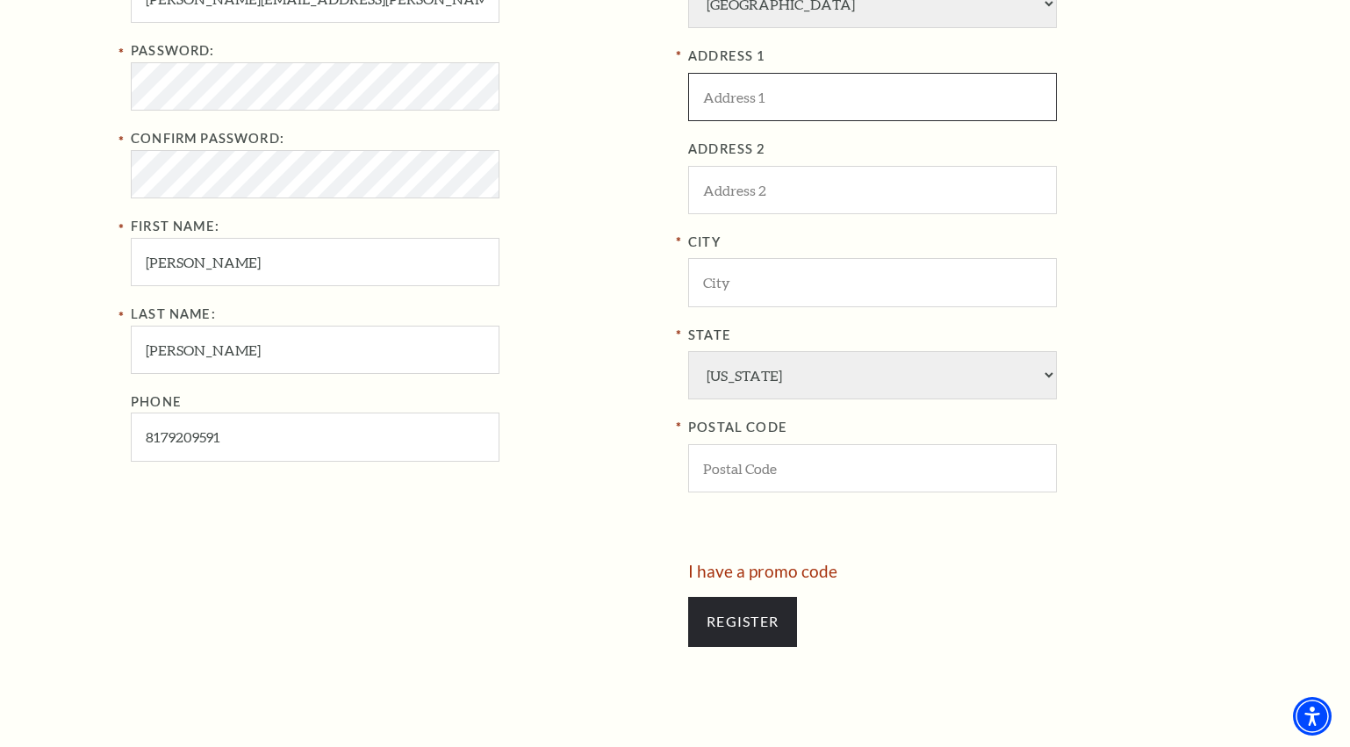
type input "2708"
type input "MANORWOOD TRAIL"
type input "FORT WORTH"
type input "76109"
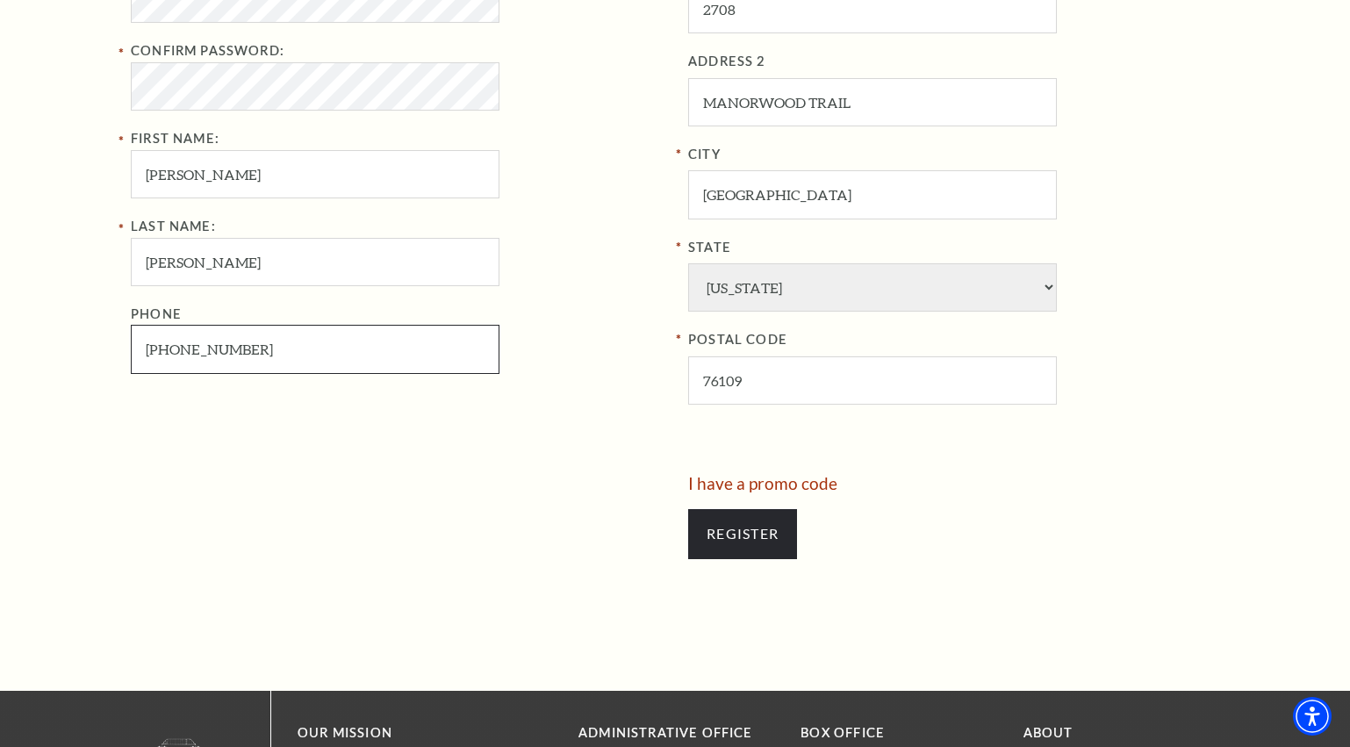
click at [255, 354] on input "817-920-9591" at bounding box center [315, 349] width 369 height 48
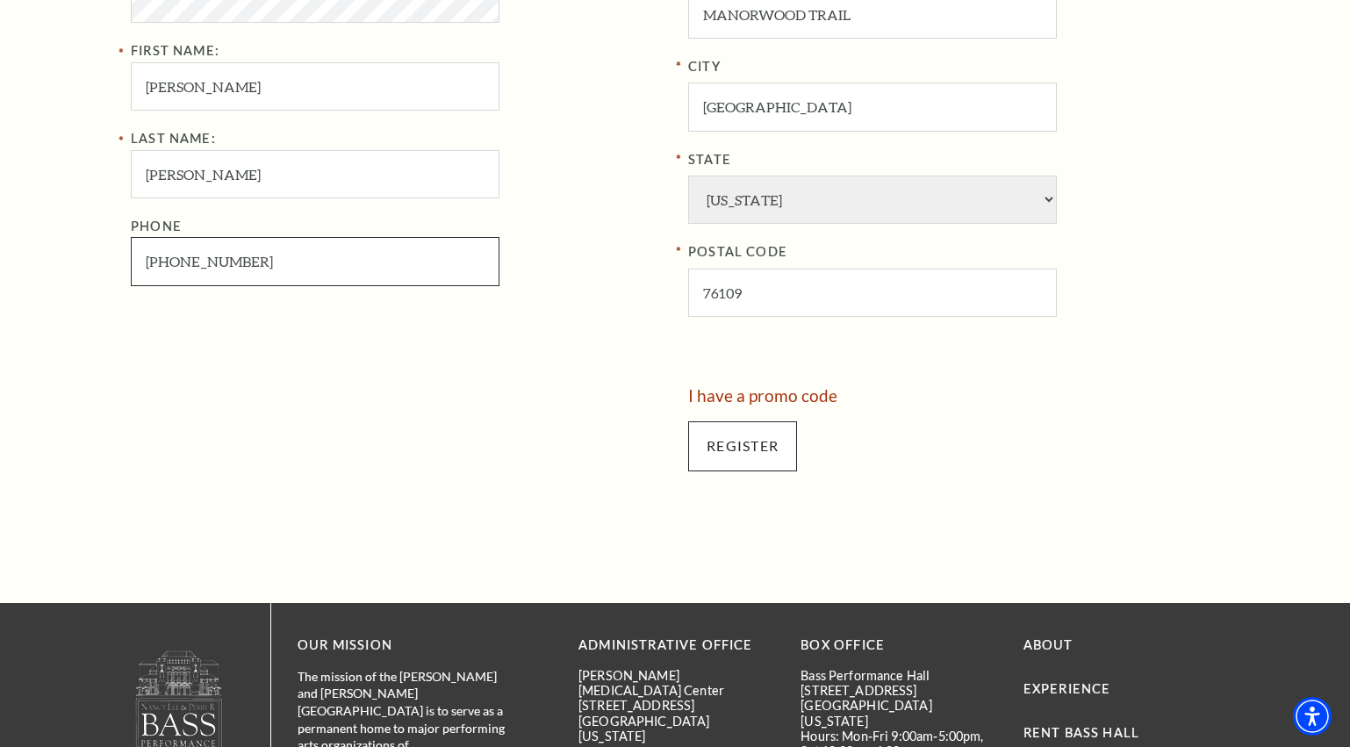
type input "817-829-3358"
click at [712, 437] on input "Register" at bounding box center [742, 445] width 109 height 49
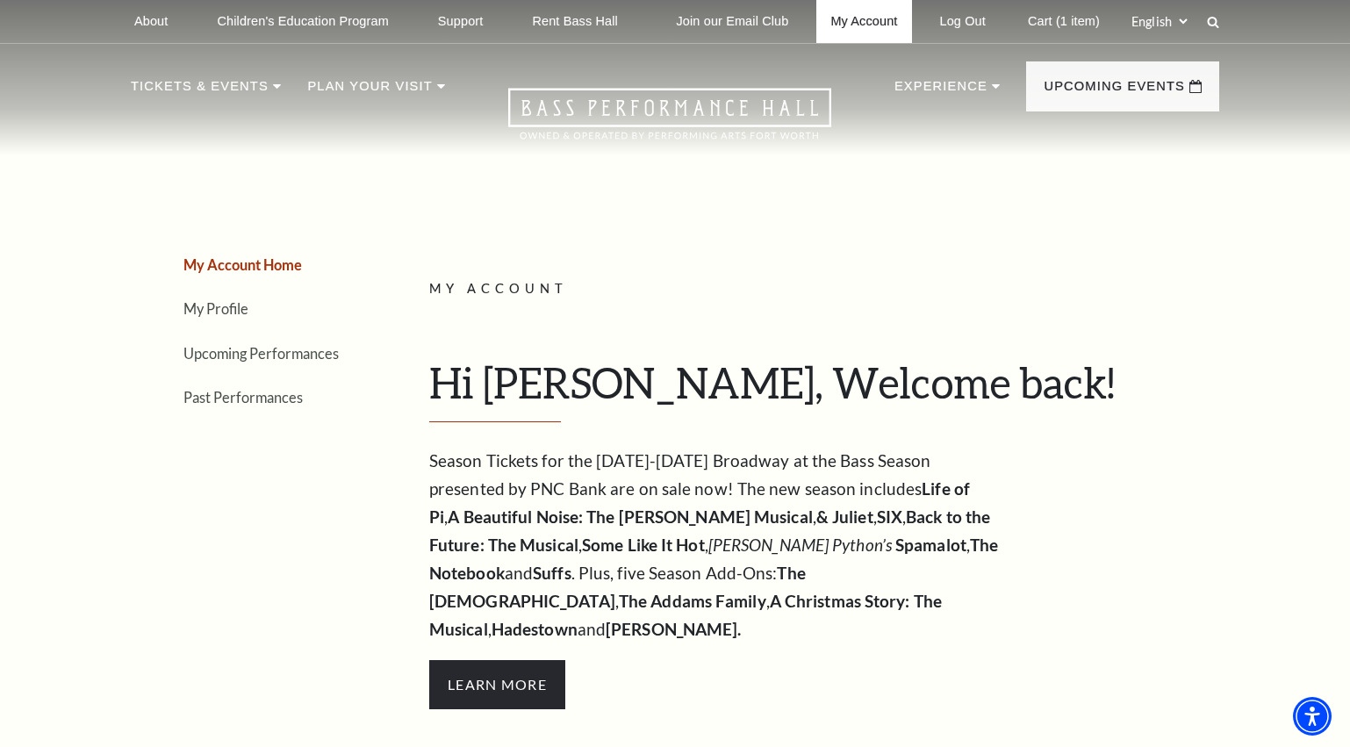
click at [863, 14] on link "My Account" at bounding box center [863, 21] width 95 height 43
click at [1079, 20] on link "Cart (1 item)" at bounding box center [1064, 21] width 100 height 43
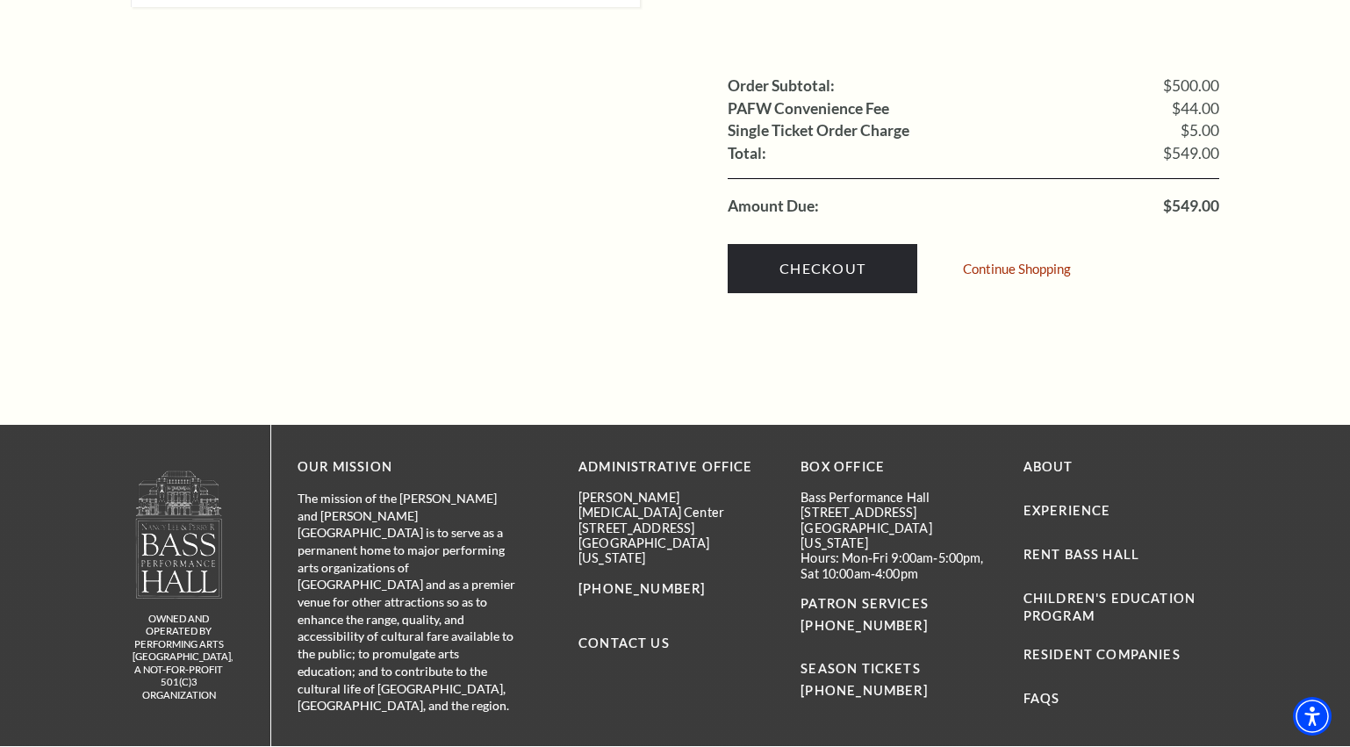
scroll to position [1843, 0]
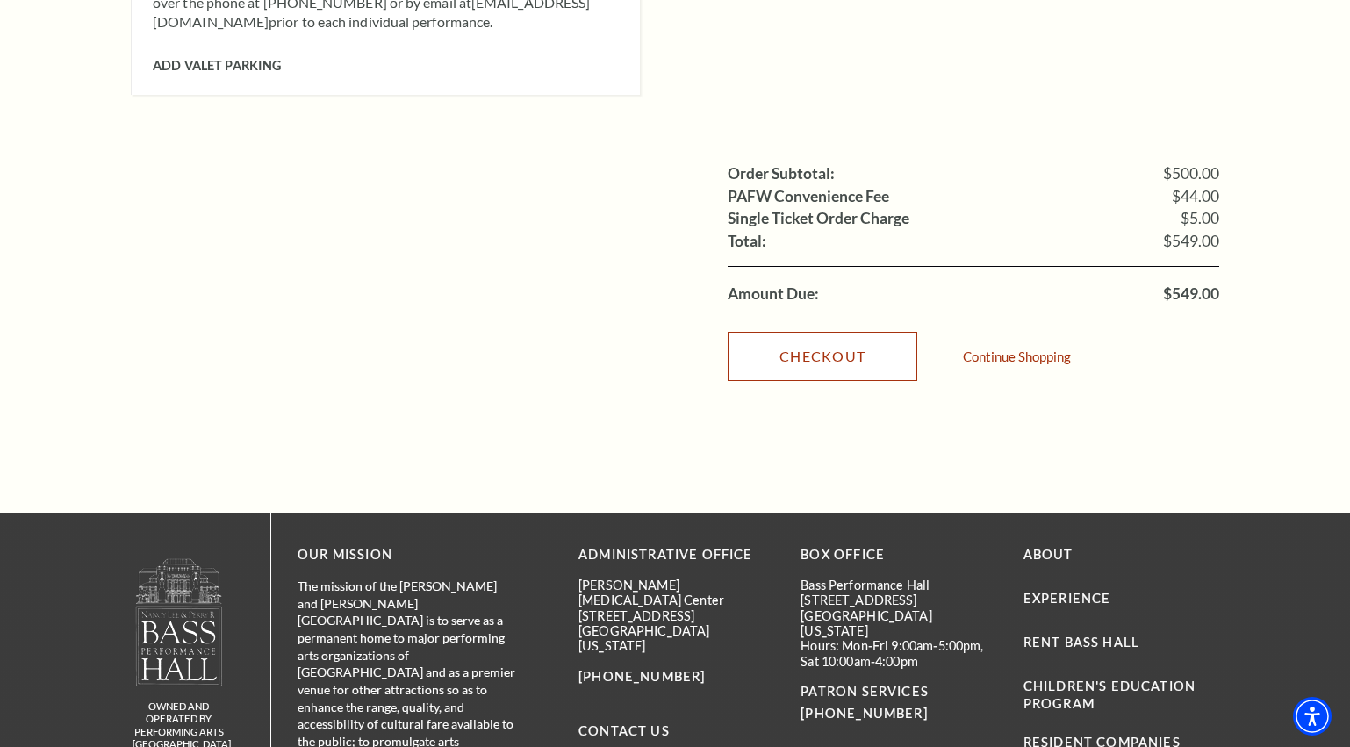
click at [801, 332] on link "Checkout" at bounding box center [822, 356] width 190 height 49
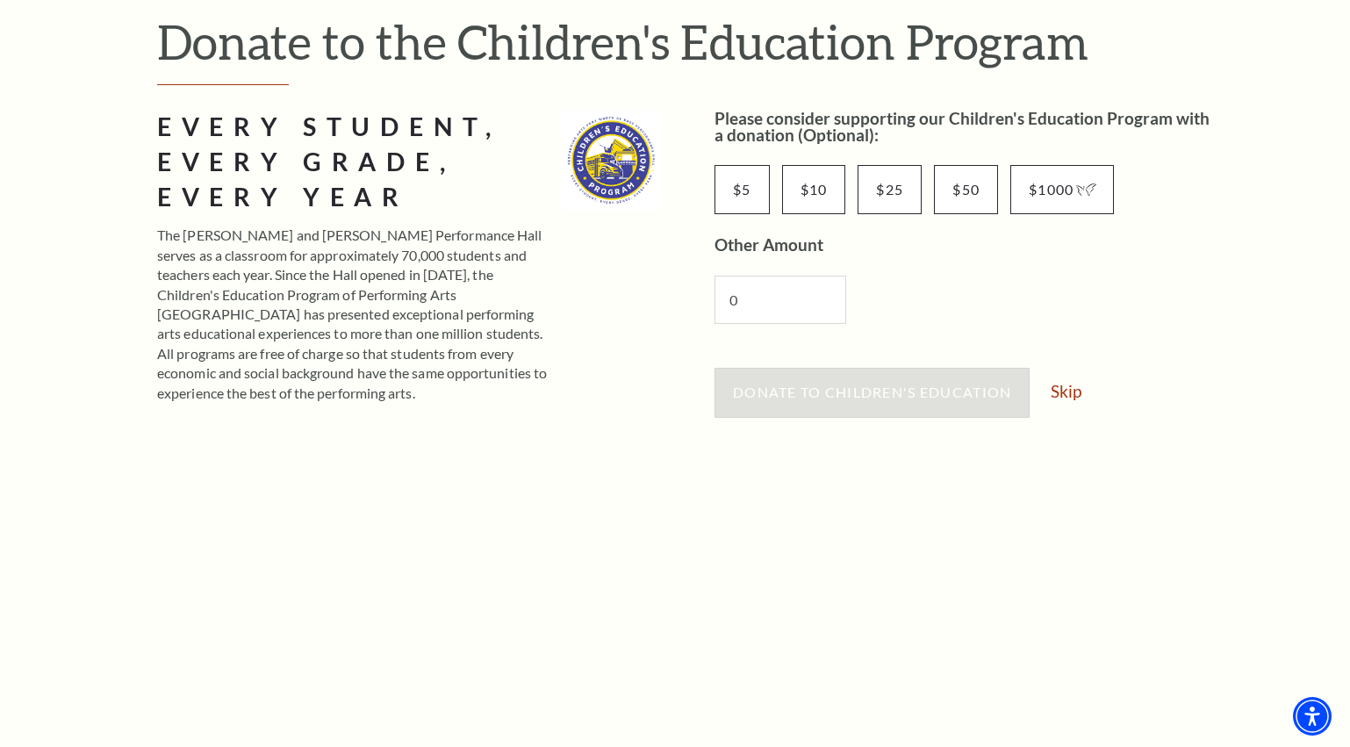
scroll to position [176, 0]
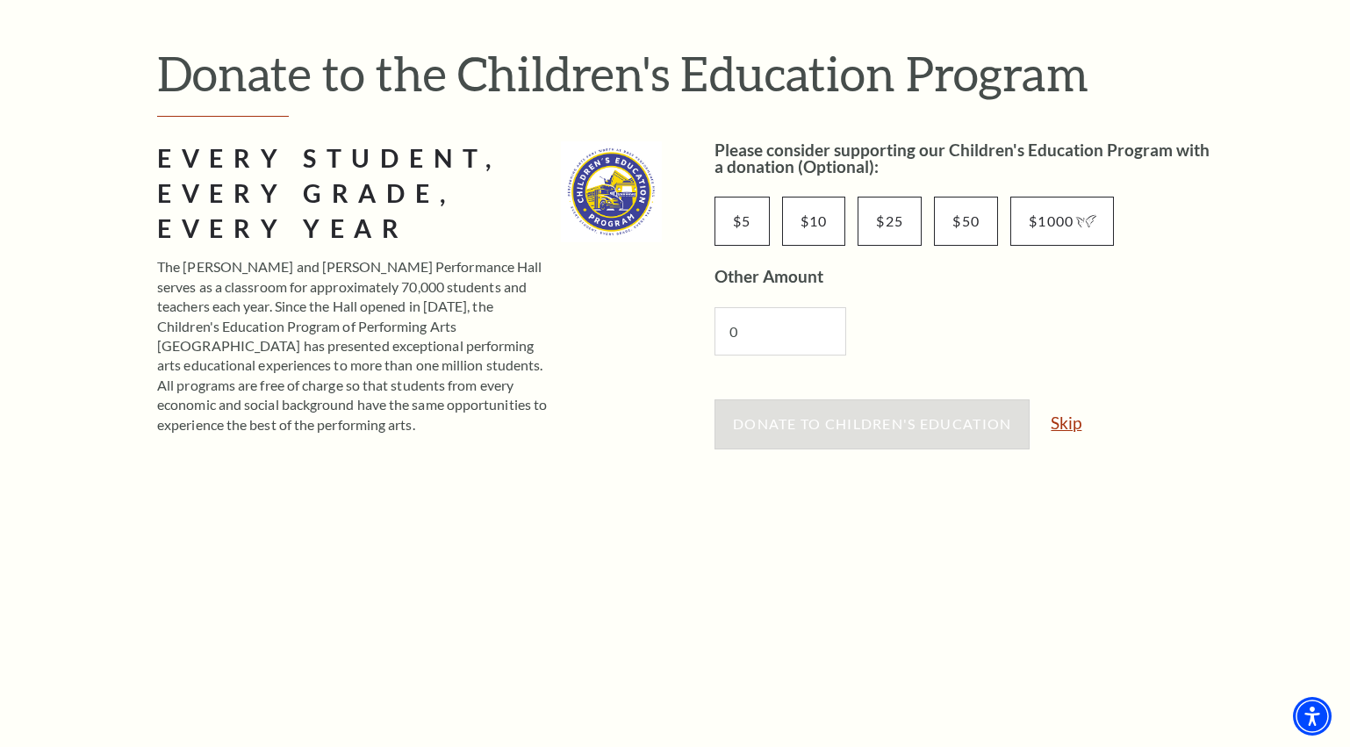
click at [1075, 421] on link "Skip" at bounding box center [1065, 422] width 31 height 17
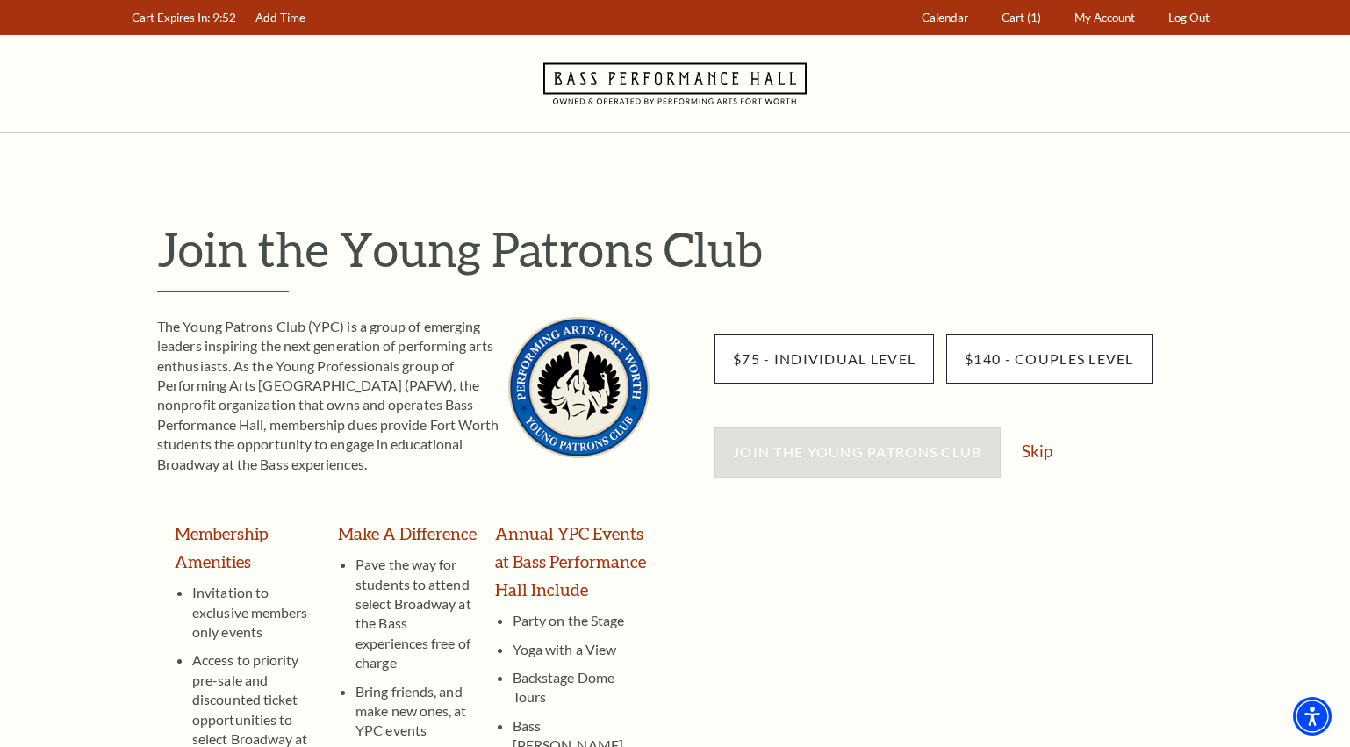
click at [1039, 462] on div "Join the Young Patrons Club Skip" at bounding box center [966, 460] width 505 height 67
click at [1040, 448] on link "Skip" at bounding box center [1036, 450] width 31 height 17
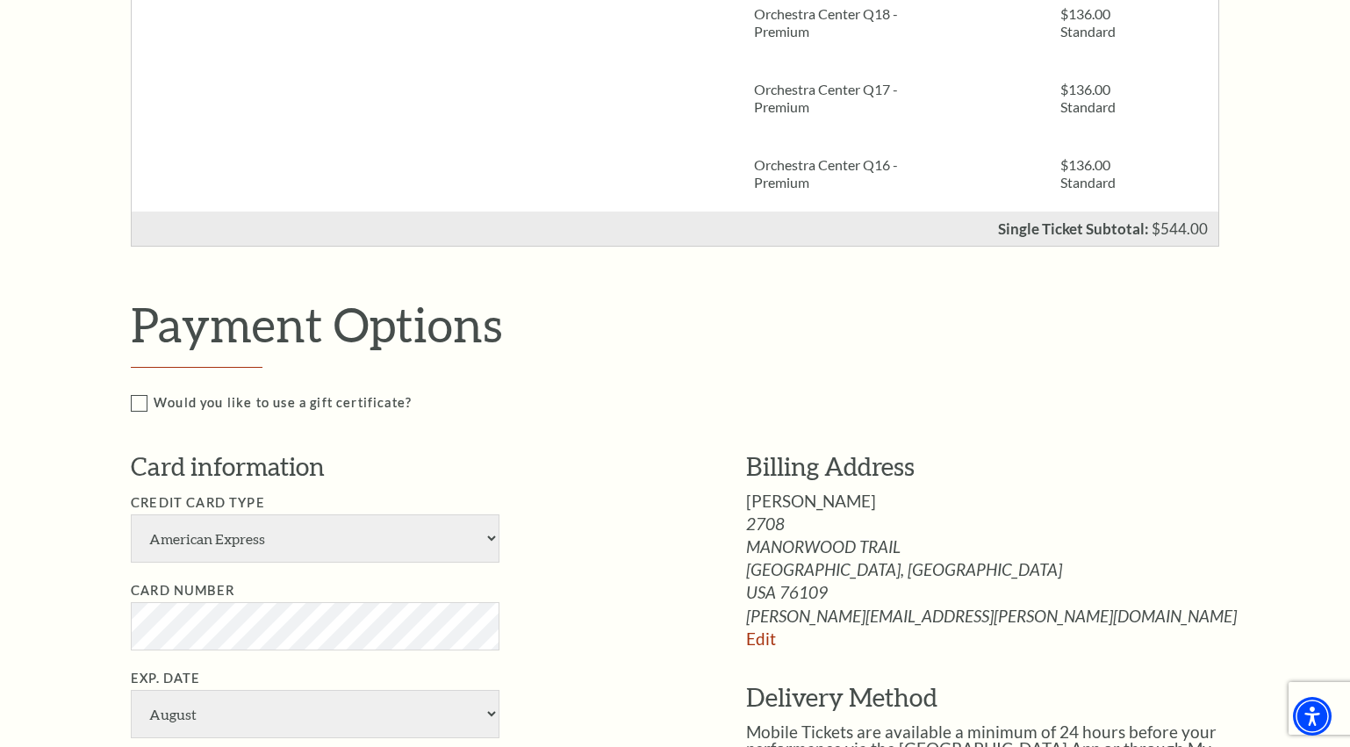
scroll to position [702, 0]
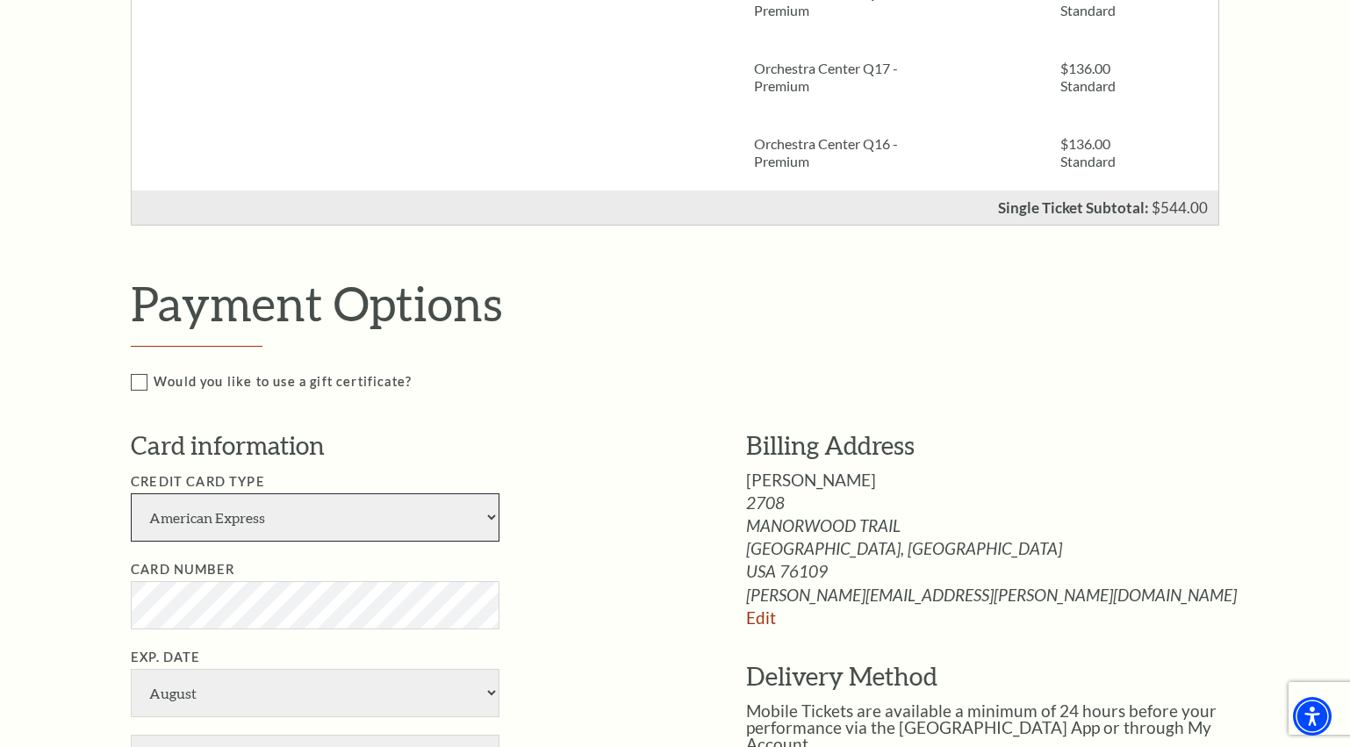
click at [326, 515] on select "American Express Visa Master Card Discover" at bounding box center [315, 517] width 369 height 48
select select "25"
click at [131, 493] on select "American Express Visa Master Card Discover" at bounding box center [315, 517] width 369 height 48
select select "3"
select select "2026"
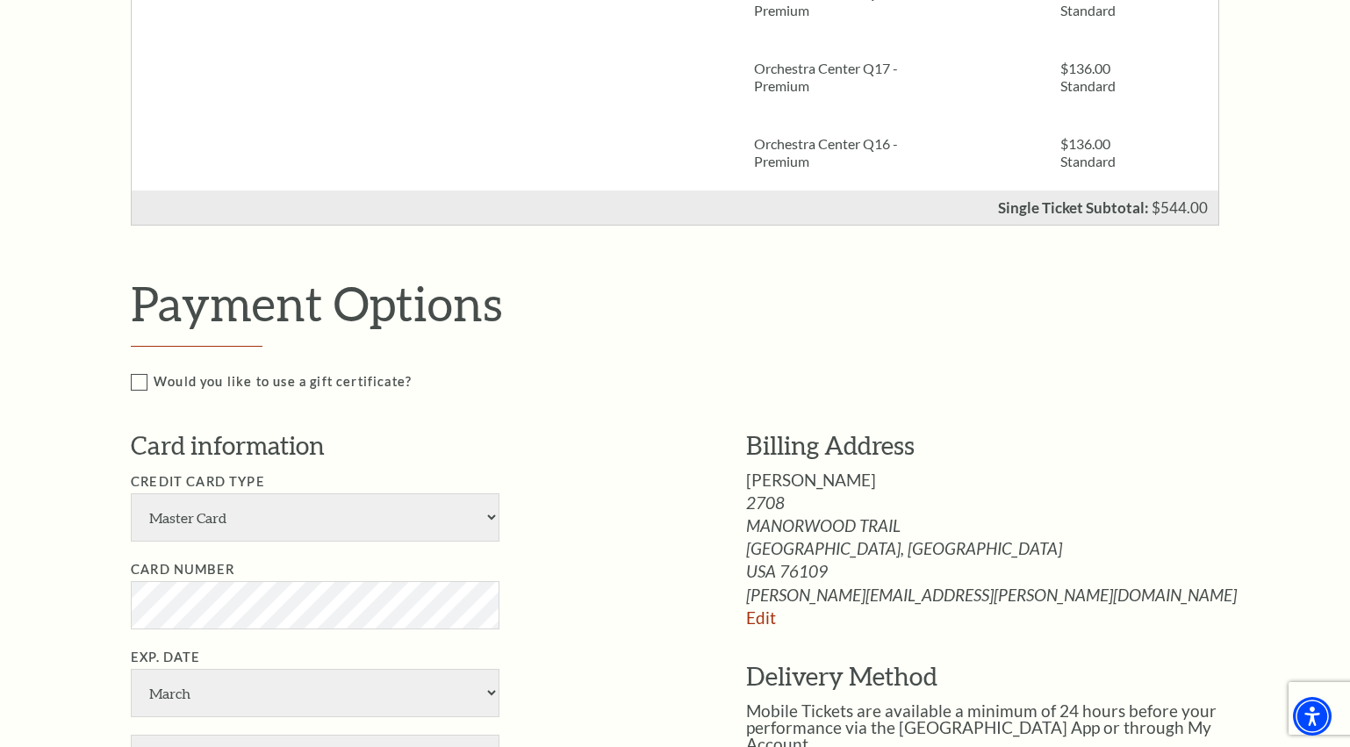
type input "[PERSON_NAME]"
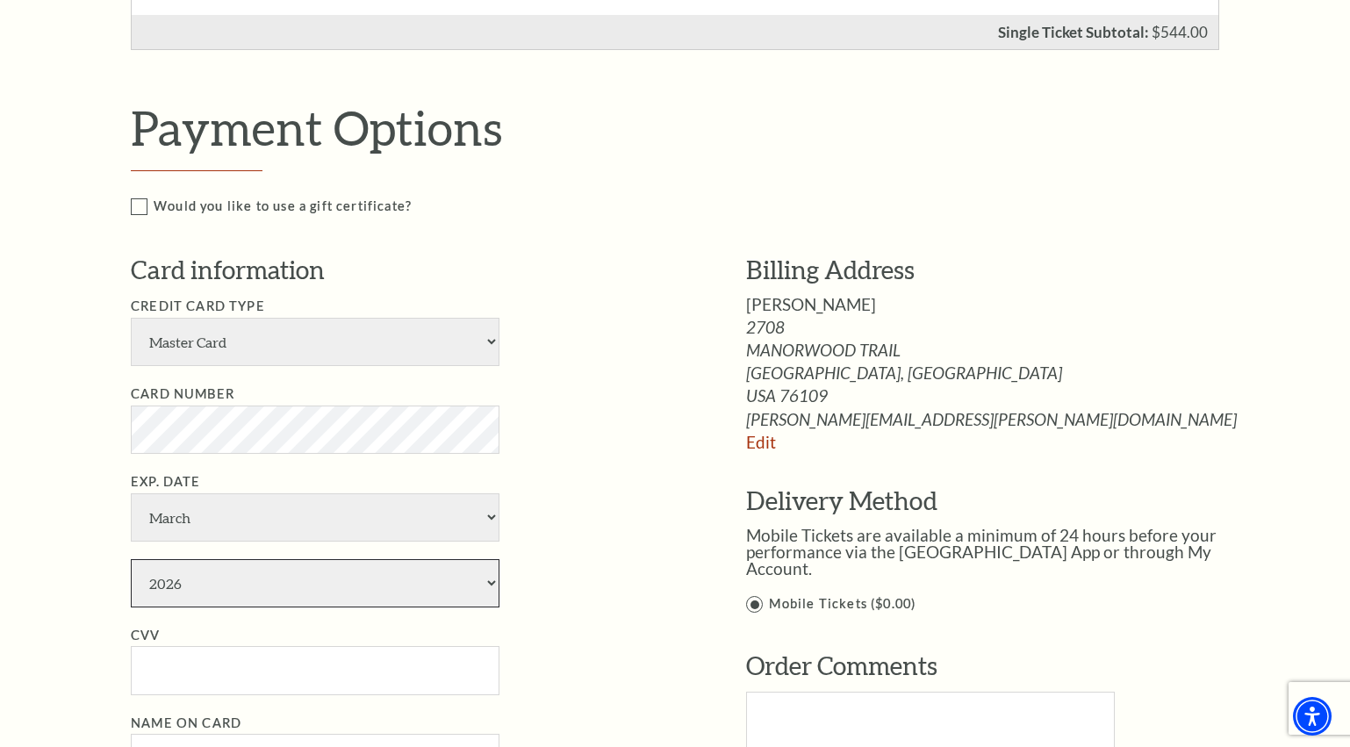
click at [177, 601] on select "2025 2026 2027 2028 2029 2030 2031 2032 2033 2034" at bounding box center [315, 583] width 369 height 48
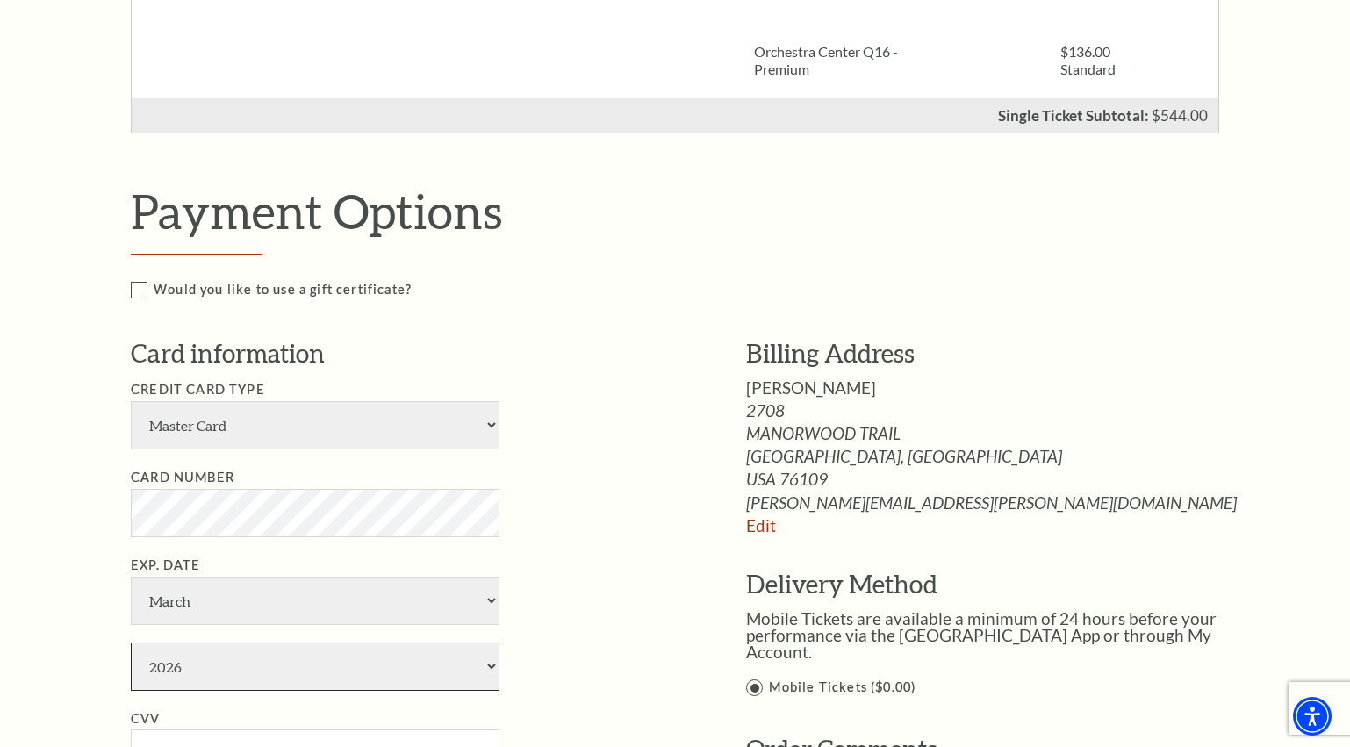
scroll to position [790, 0]
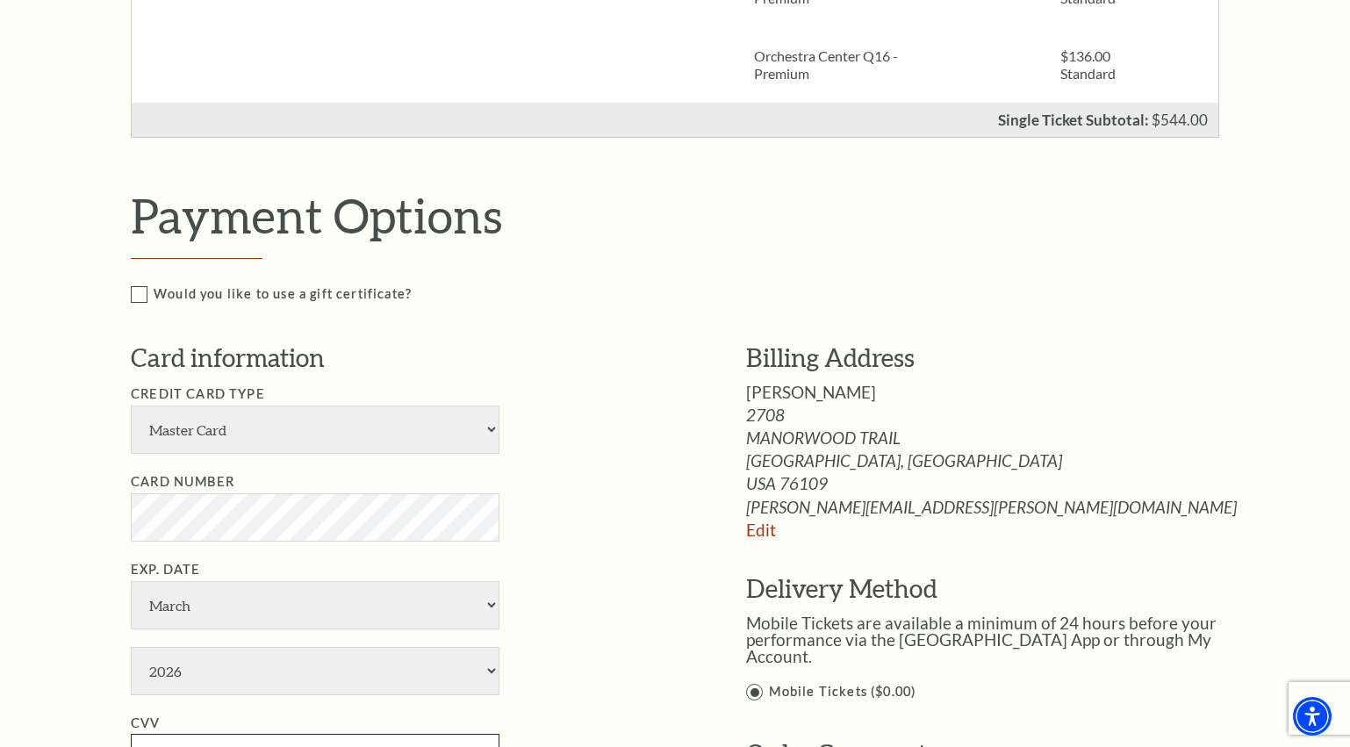
click at [196, 742] on input "CVV" at bounding box center [315, 758] width 369 height 48
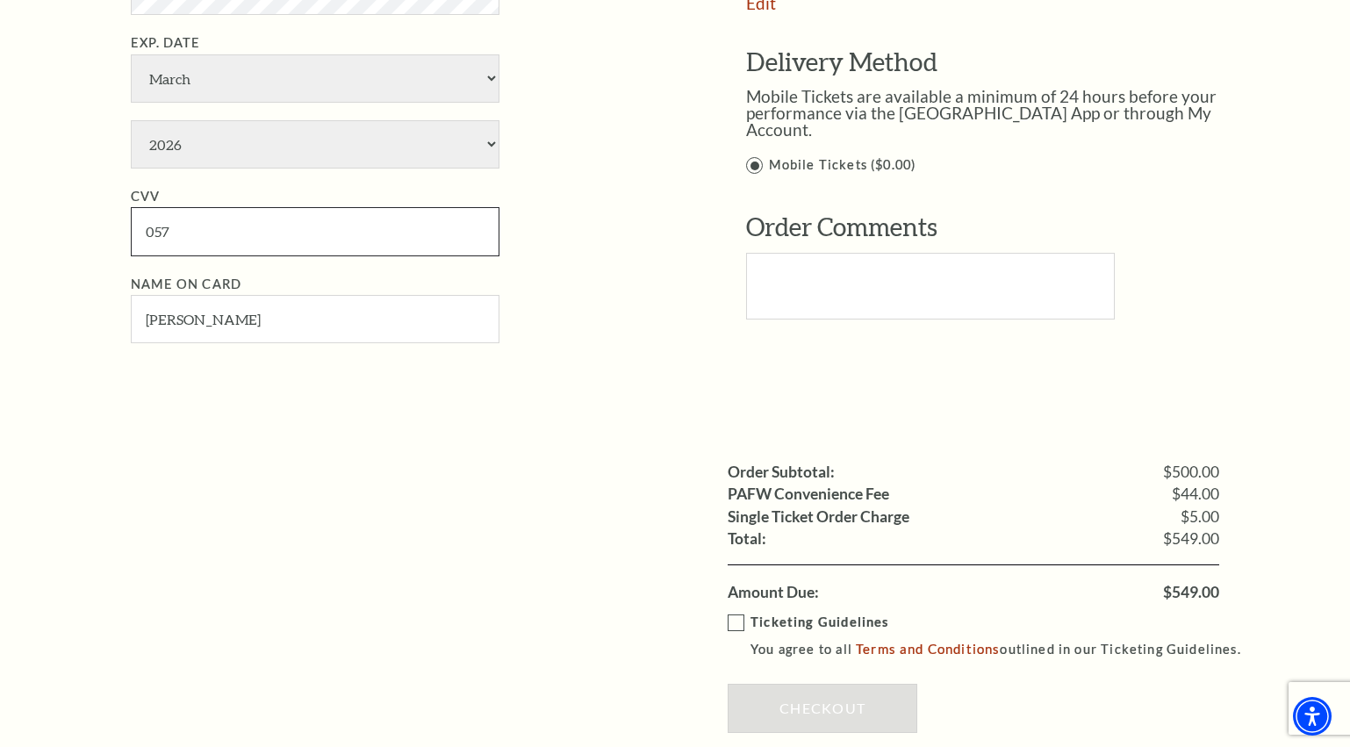
scroll to position [1404, 0]
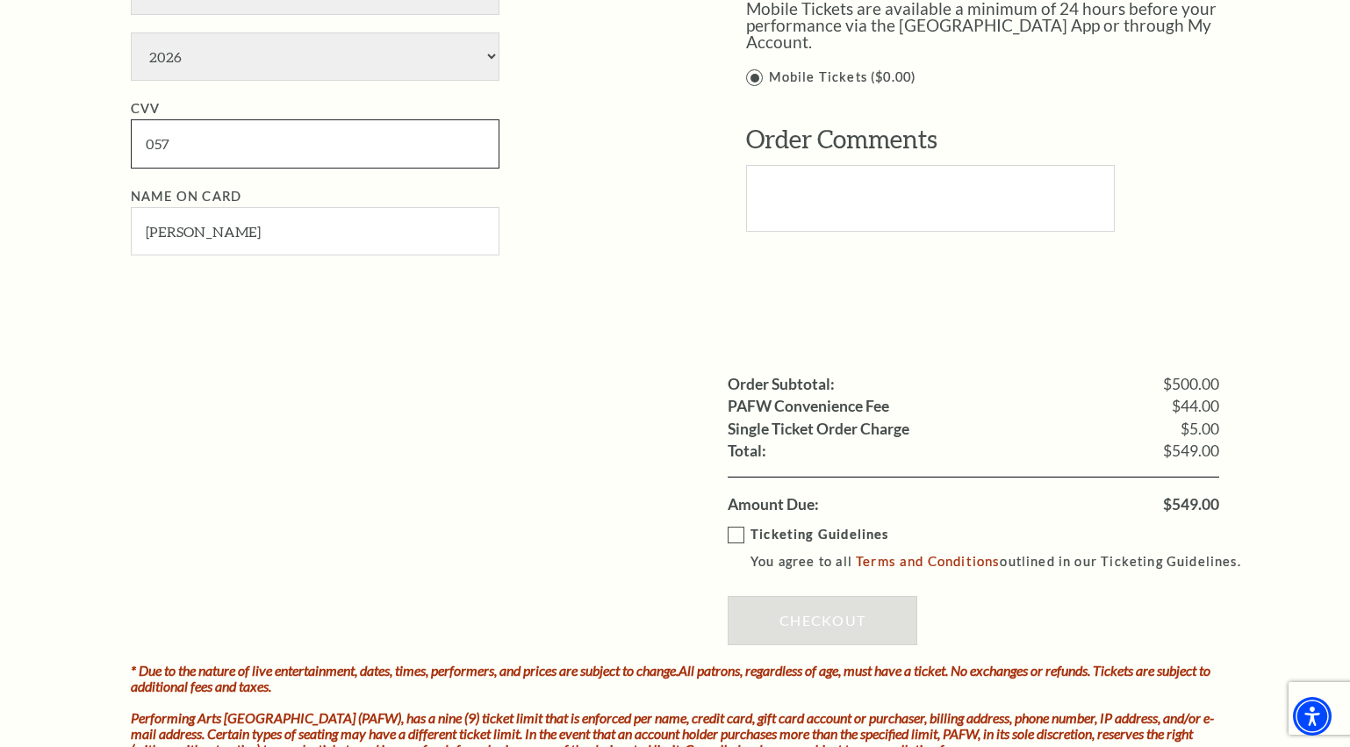
type input "057"
click at [731, 545] on label "Ticketing Guidelines You agree to all Terms and Conditions outlined in our Tick…" at bounding box center [991, 548] width 529 height 48
click at [0, 0] on input "Ticketing Guidelines You agree to all Terms and Conditions outlined in our Tick…" at bounding box center [0, 0] width 0 height 0
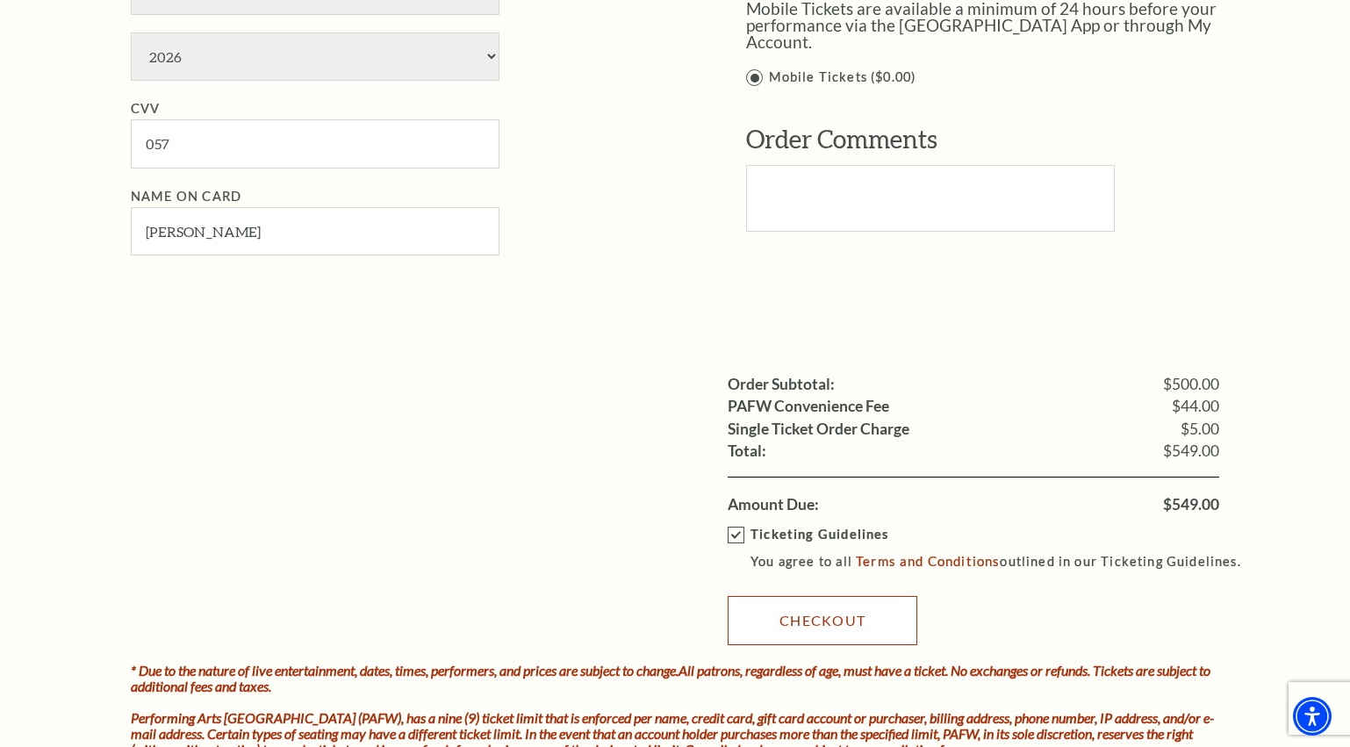
click at [812, 616] on link "Checkout" at bounding box center [822, 620] width 190 height 49
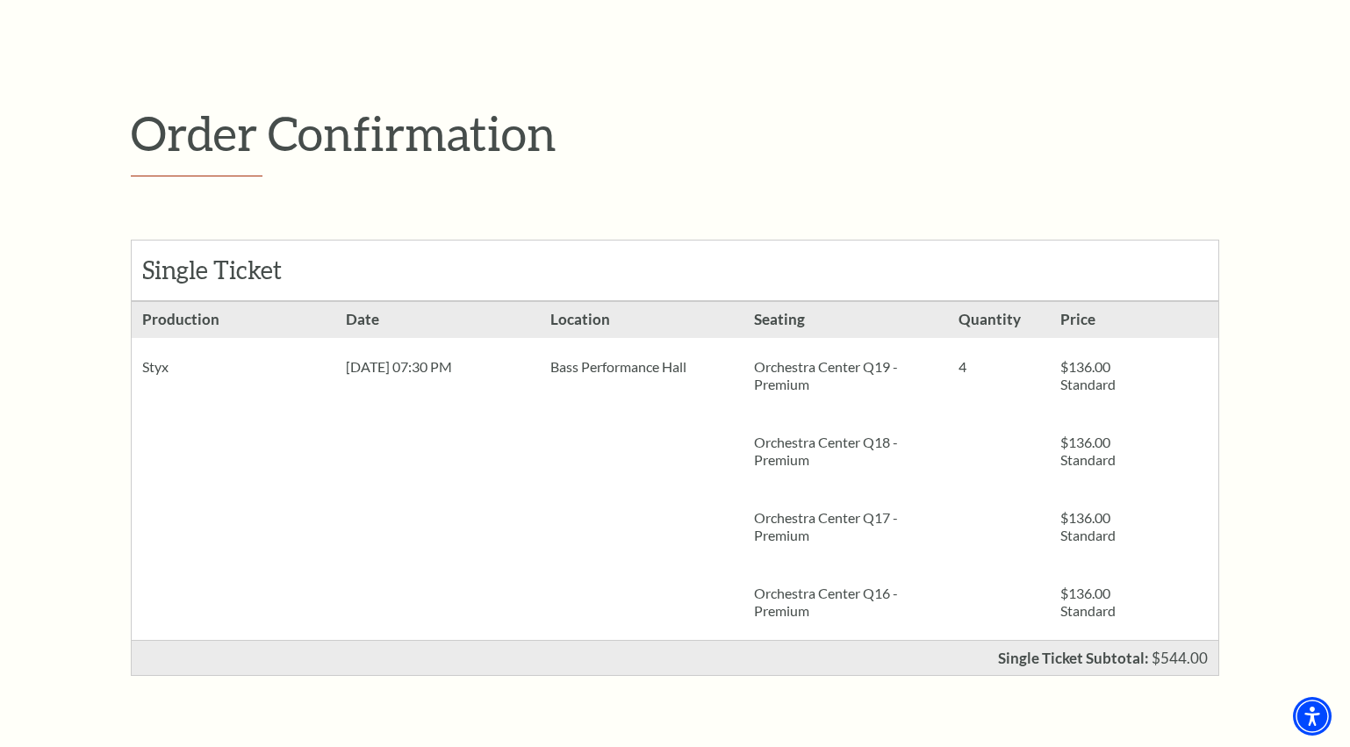
scroll to position [176, 0]
